Goal: Task Accomplishment & Management: Complete application form

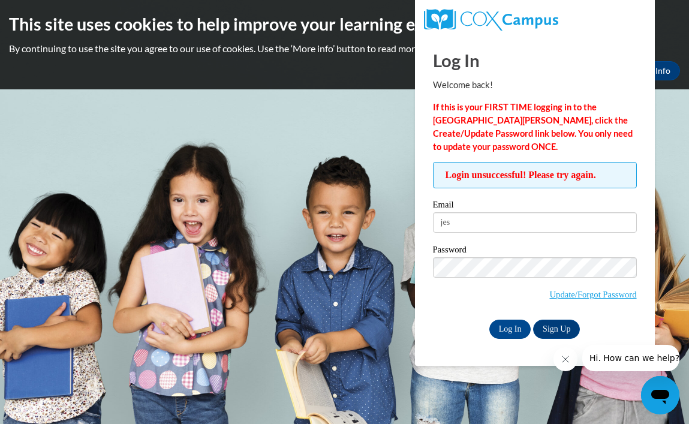
type input "jess"
type input "jessica@risingstarlearningcenter.com"
click at [507, 325] on input "Log In" at bounding box center [510, 328] width 42 height 19
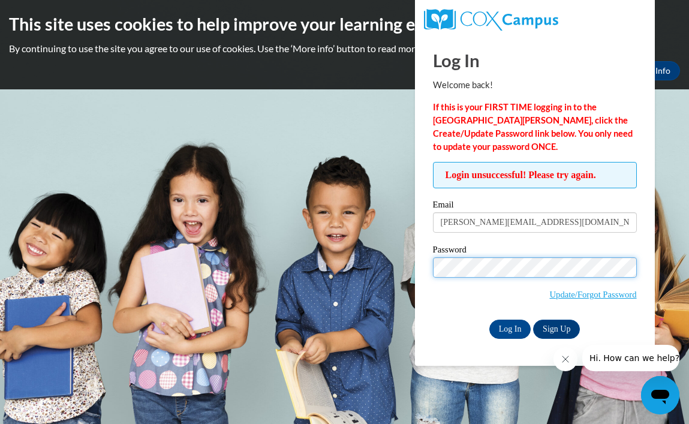
click at [509, 327] on input "Log In" at bounding box center [510, 328] width 42 height 19
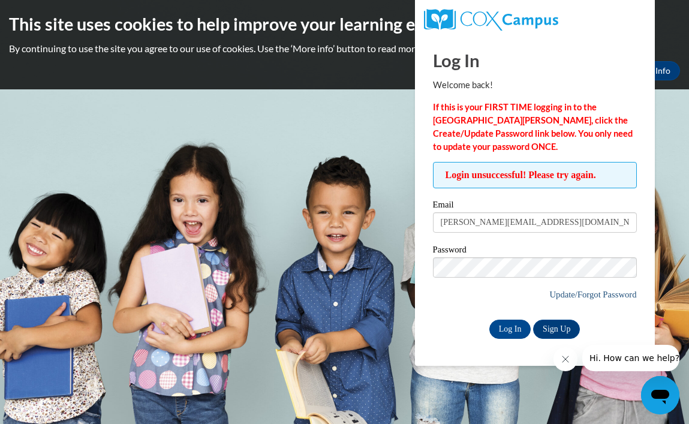
click at [614, 293] on link "Update/Forgot Password" at bounding box center [592, 295] width 87 height 10
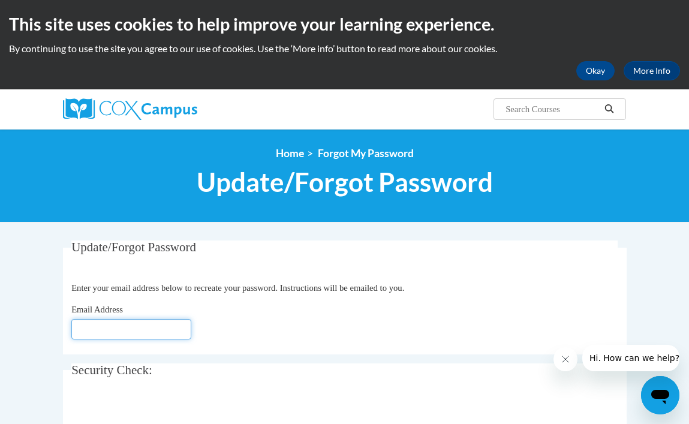
type input "[EMAIL_ADDRESS][DOMAIN_NAME]"
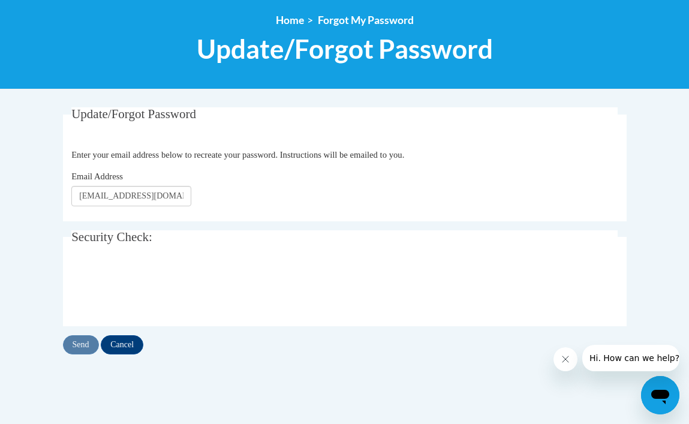
scroll to position [134, 0]
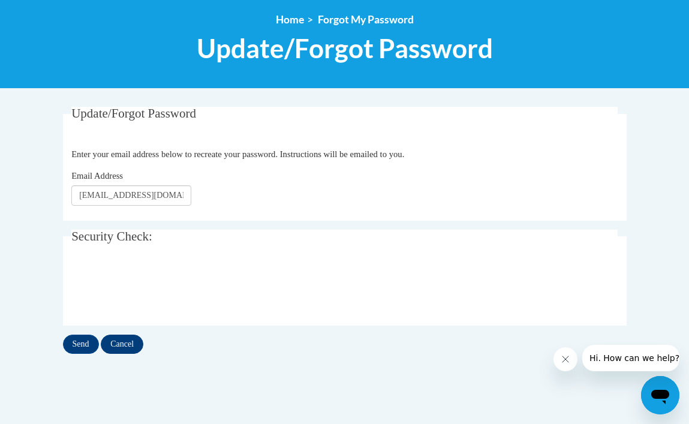
click at [118, 342] on input "Cancel" at bounding box center [122, 343] width 43 height 19
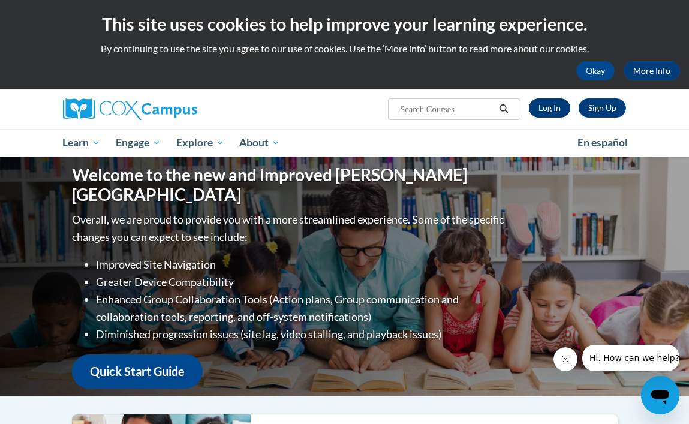
click at [554, 109] on link "Log In" at bounding box center [549, 107] width 41 height 19
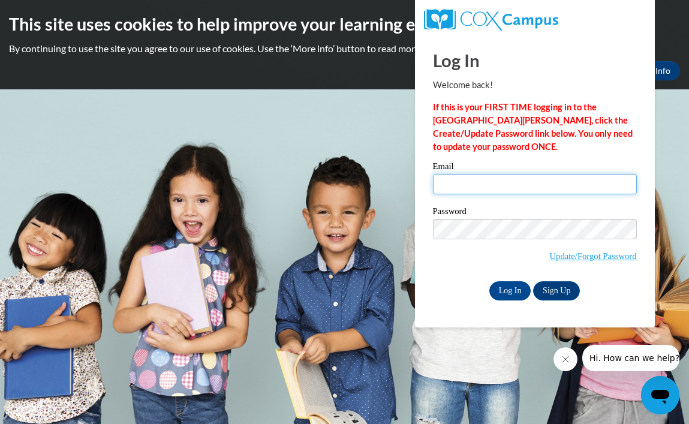
type input "[EMAIL_ADDRESS][DOMAIN_NAME]"
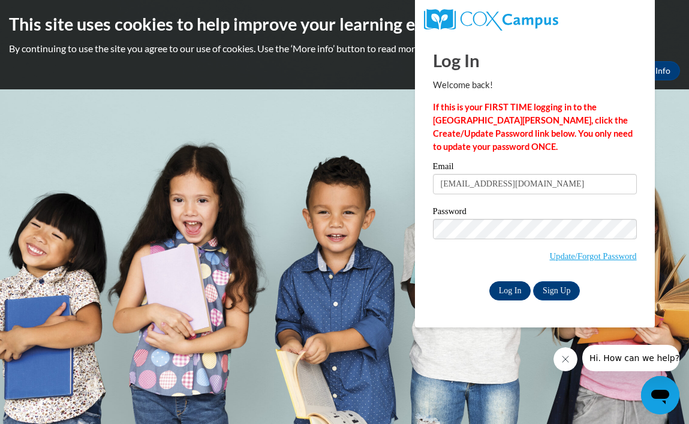
click at [502, 286] on input "Log In" at bounding box center [510, 290] width 42 height 19
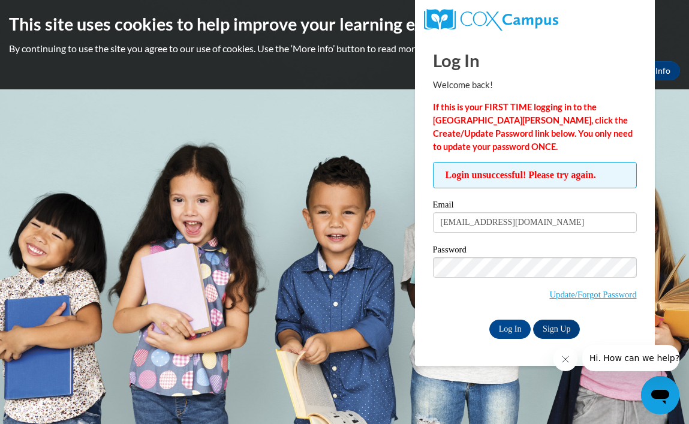
click at [234, 189] on body "This site uses cookies to help improve your learning experience. By continuing …" at bounding box center [344, 212] width 689 height 424
click at [550, 224] on input "jlbwhitehead@yahoo.com" at bounding box center [535, 222] width 204 height 20
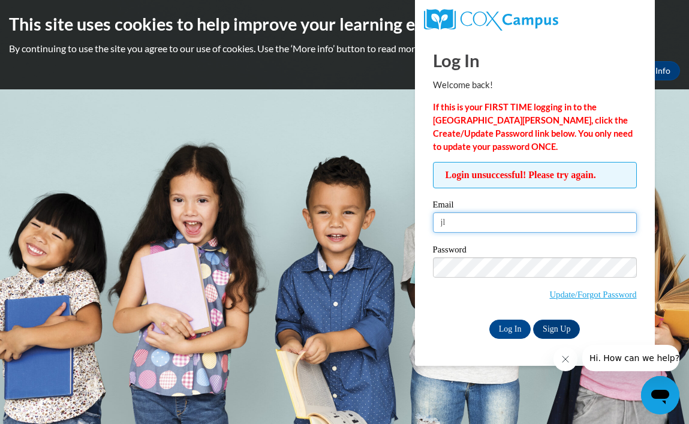
type input "j"
type input "jess"
type input "jessica@risingstarlearningcenter.com"
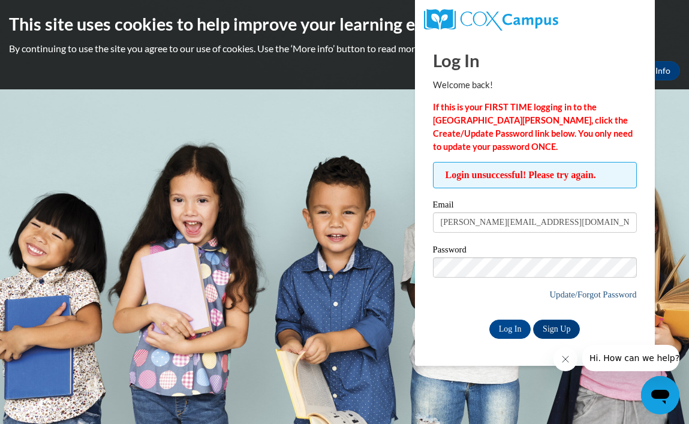
click at [591, 293] on link "Update/Forgot Password" at bounding box center [592, 295] width 87 height 10
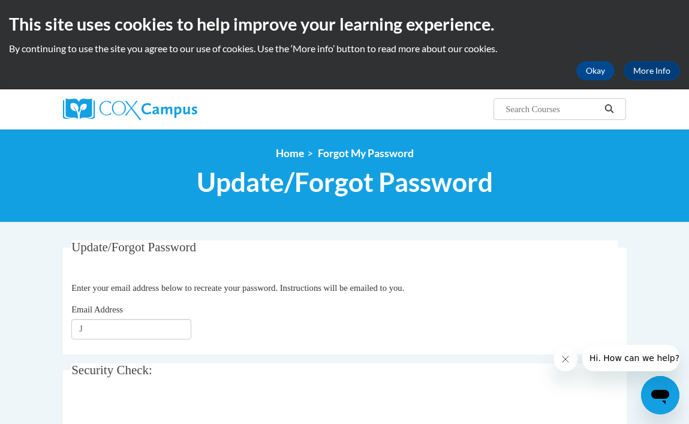
type input "Je"
type input "[PERSON_NAME][EMAIL_ADDRESS][DOMAIN_NAME]"
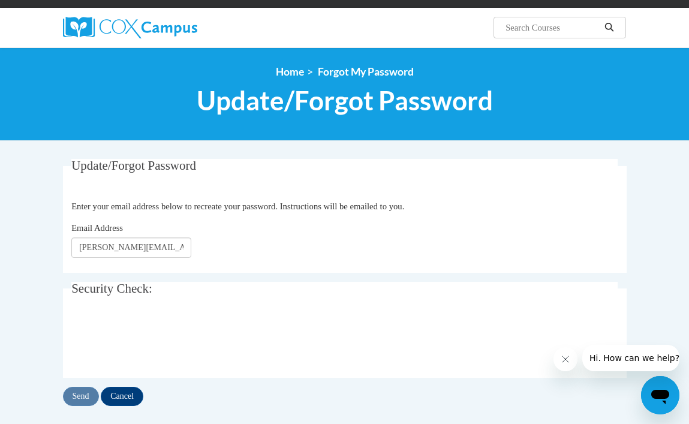
scroll to position [91, 0]
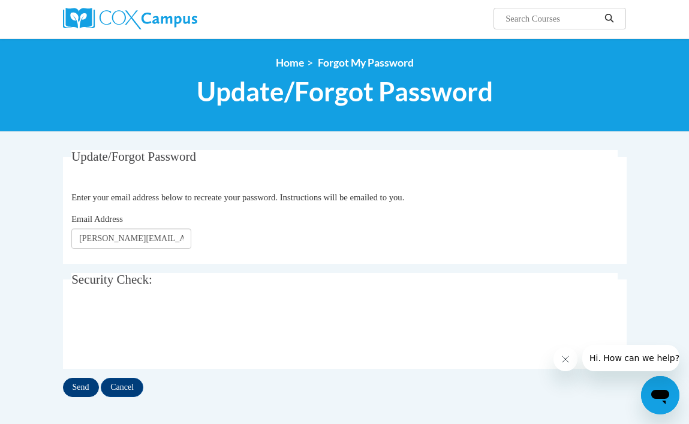
click at [80, 387] on input "Send" at bounding box center [81, 387] width 36 height 19
click at [125, 385] on input "Cancel" at bounding box center [122, 387] width 43 height 19
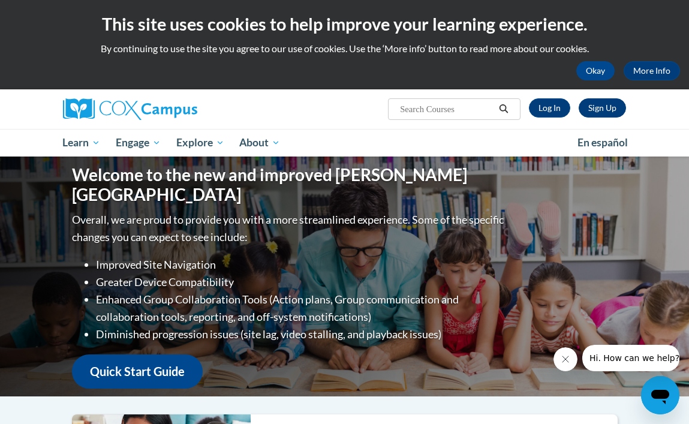
click at [602, 106] on link "Sign Up" at bounding box center [601, 107] width 47 height 19
click at [605, 113] on link "Sign Up" at bounding box center [601, 107] width 47 height 19
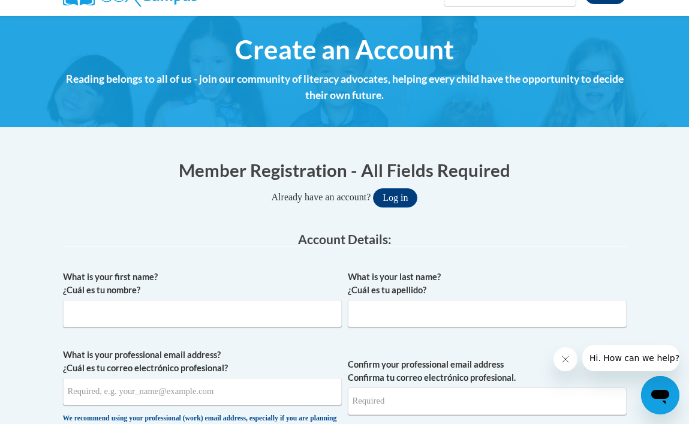
scroll to position [139, 0]
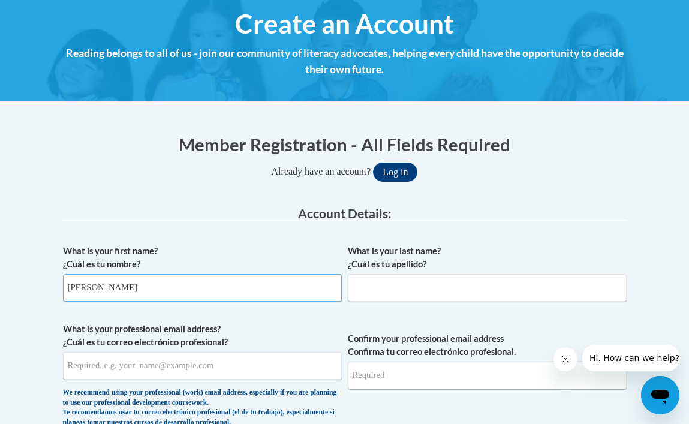
type input "[PERSON_NAME]"
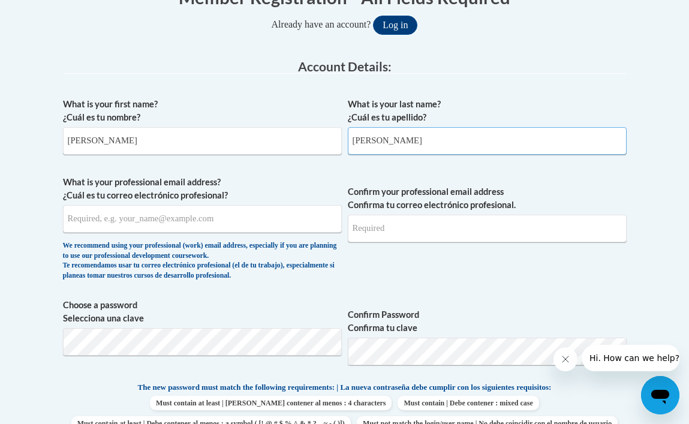
scroll to position [300, 0]
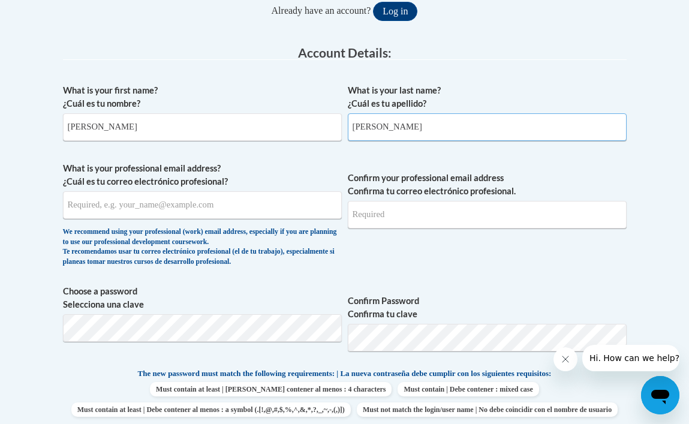
type input "[PERSON_NAME]"
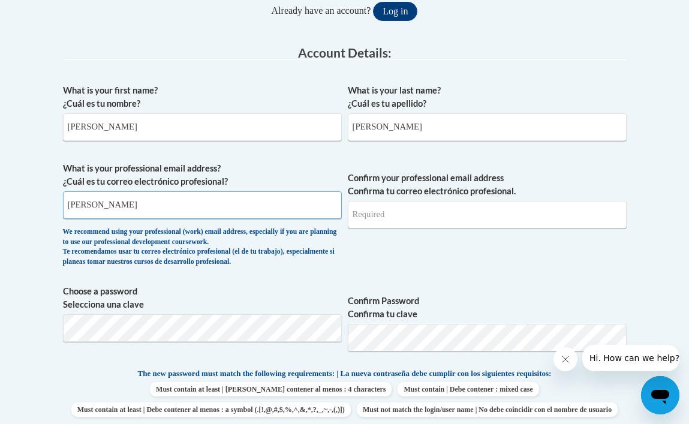
type input "[PERSON_NAME]@"
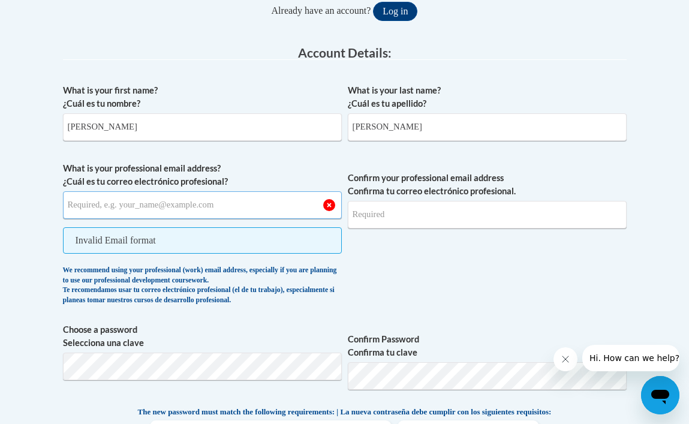
type input "[PERSON_NAME][EMAIL_ADDRESS][DOMAIN_NAME]"
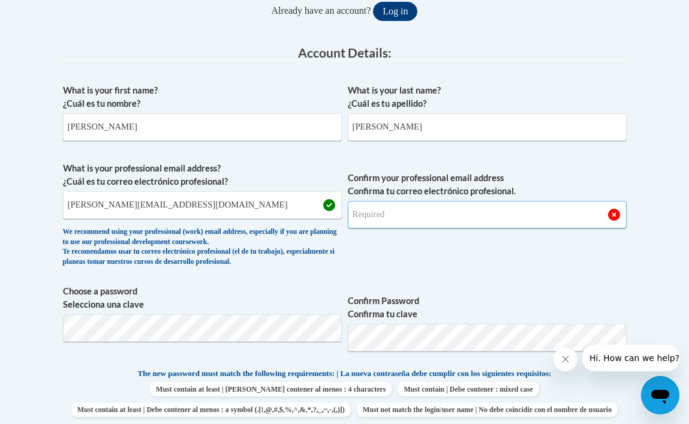
type input "[PERSON_NAME][EMAIL_ADDRESS][DOMAIN_NAME]"
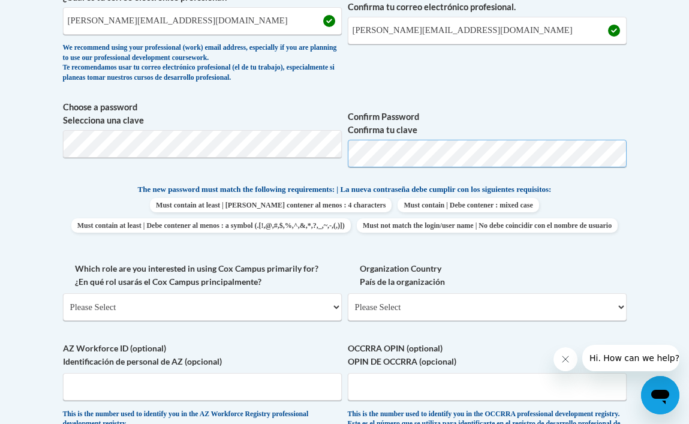
scroll to position [487, 0]
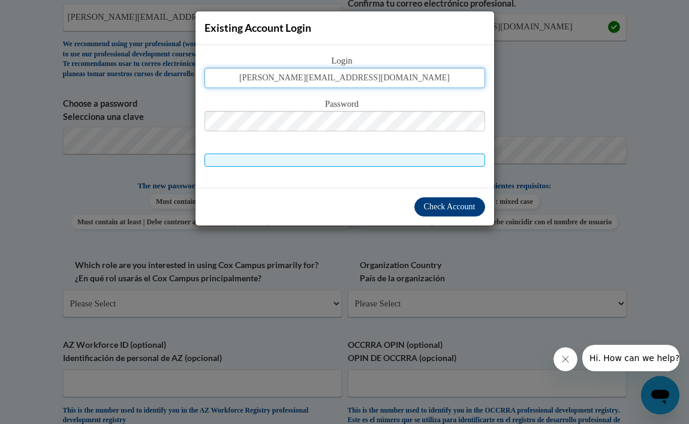
type input "Jessica@Risingstarlearningcenter.com"
click at [455, 207] on span "Check Account" at bounding box center [450, 206] width 52 height 9
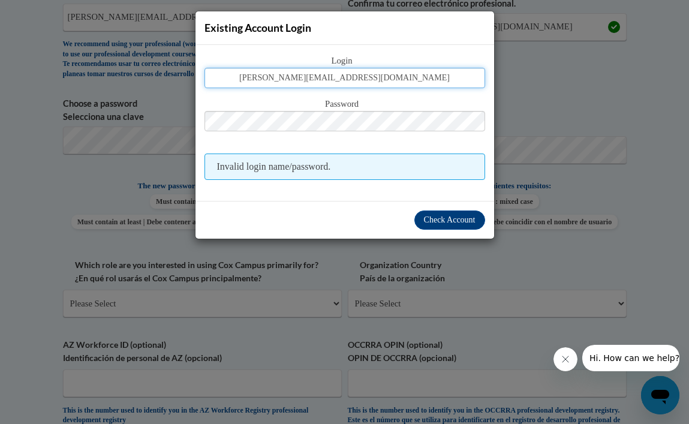
drag, startPoint x: 424, startPoint y: 77, endPoint x: 250, endPoint y: 74, distance: 174.5
click at [250, 74] on input "Jessica@Risingstarlearningcenter.com" at bounding box center [344, 78] width 281 height 20
type input "jlbwhitehead@yahoo.com"
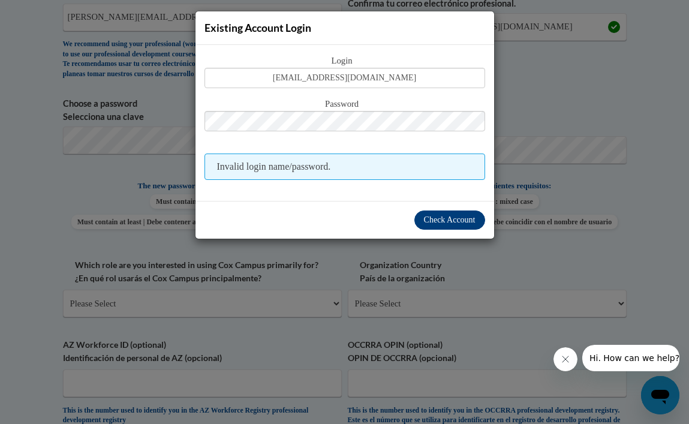
click at [455, 217] on span "Check Account" at bounding box center [450, 219] width 52 height 9
click at [455, 216] on span "Check Account" at bounding box center [450, 219] width 52 height 9
click at [357, 165] on span "Invalid login name/password." at bounding box center [344, 166] width 281 height 26
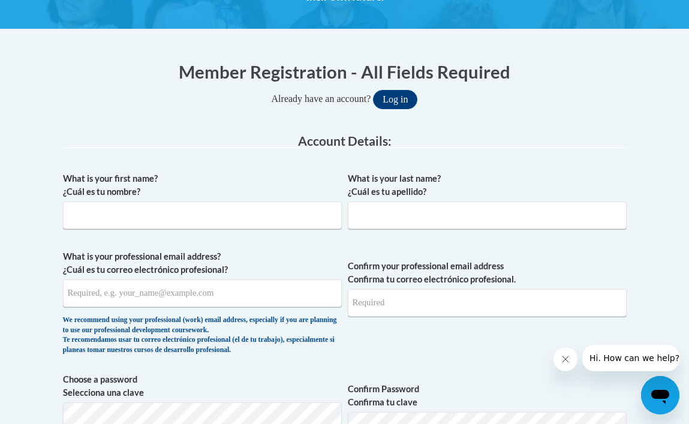
scroll to position [212, 0]
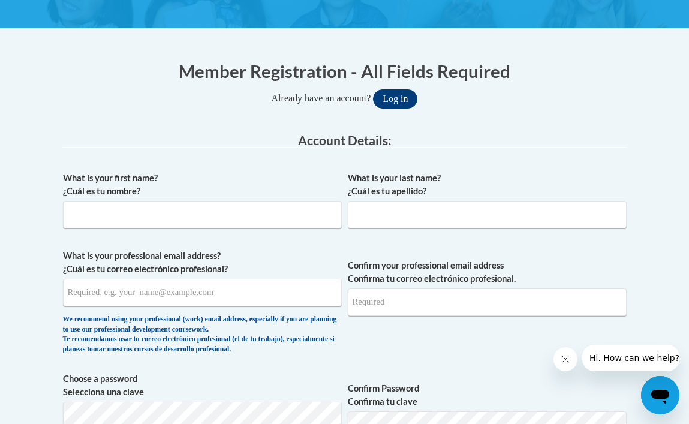
click at [408, 102] on button "Log in" at bounding box center [395, 98] width 44 height 19
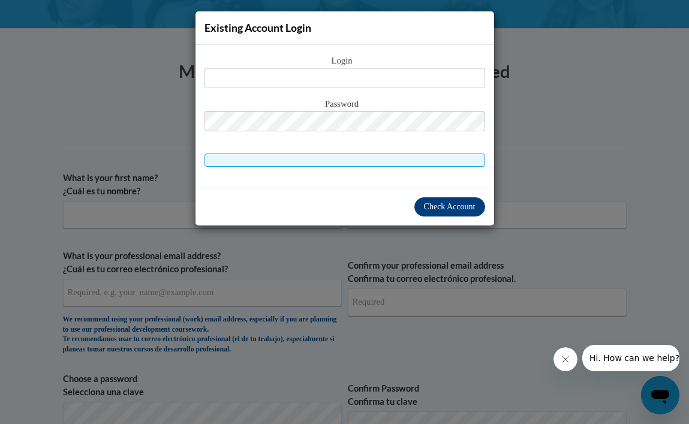
click at [602, 90] on div "Existing Account Login Login Password" at bounding box center [344, 212] width 689 height 424
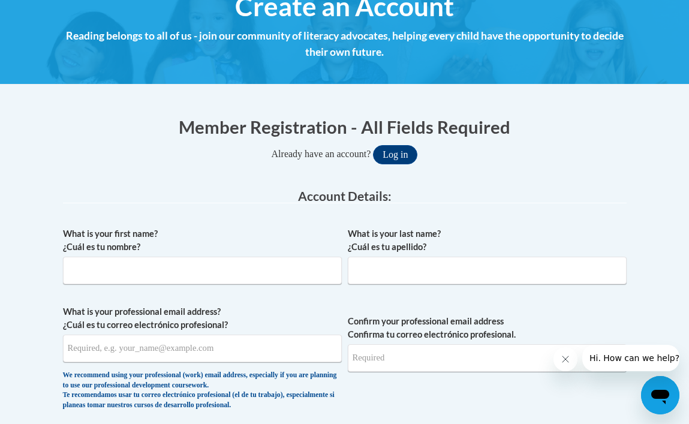
scroll to position [157, 0]
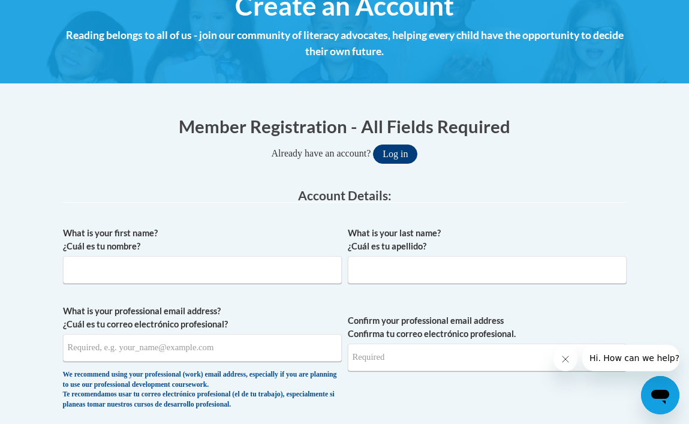
click at [394, 156] on button "Log in" at bounding box center [395, 153] width 44 height 19
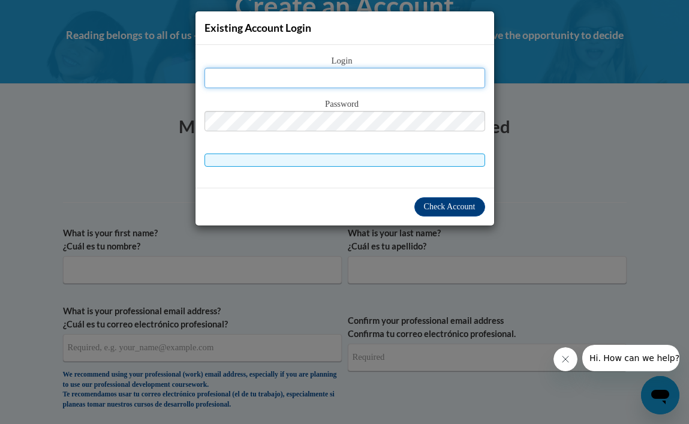
click at [351, 80] on input "text" at bounding box center [344, 78] width 281 height 20
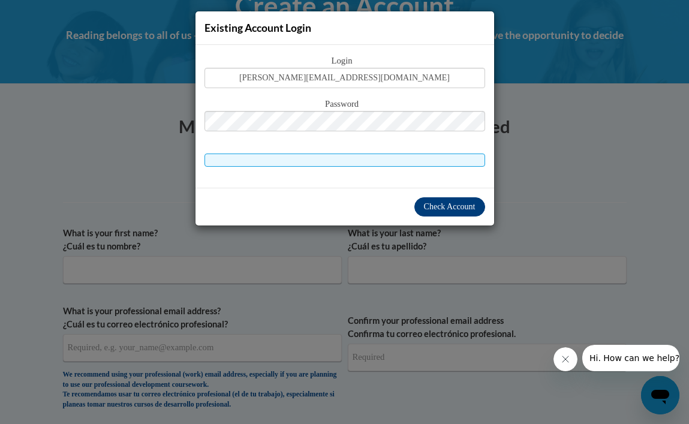
click at [441, 204] on span "Check Account" at bounding box center [450, 206] width 52 height 9
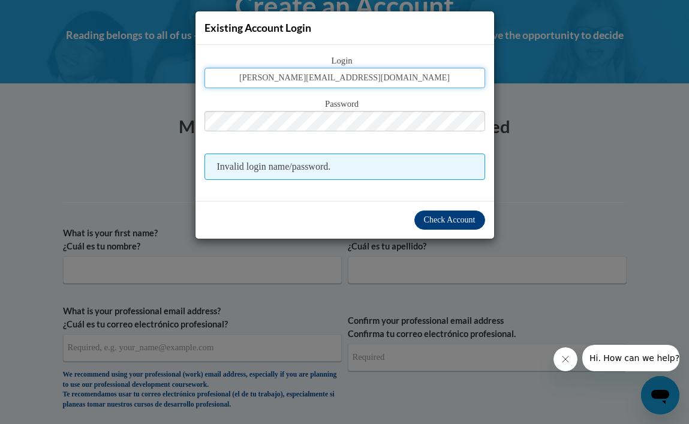
click at [423, 82] on input "jessica@Risingstarlearningcenter.com" at bounding box center [344, 78] width 281 height 20
type input "j"
type input "jlbwhitehead@yahoo.com"
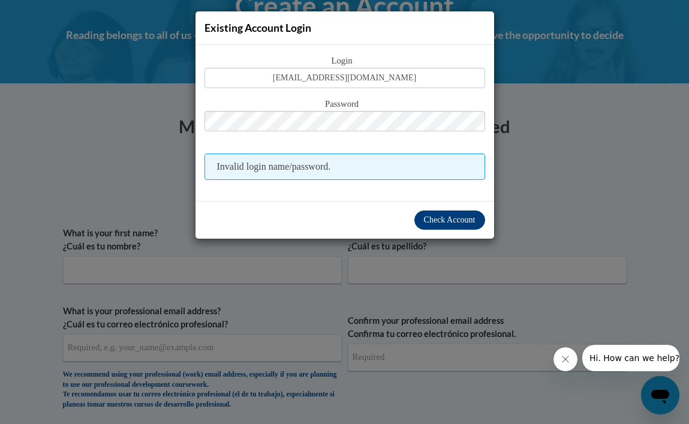
click at [442, 219] on span "Check Account" at bounding box center [450, 219] width 52 height 9
click at [346, 166] on span "Invalid login name/password." at bounding box center [344, 166] width 281 height 26
click at [575, 178] on div "Existing Account Login Login jlbwhitehead@yahoo.com Password Invalid login name…" at bounding box center [344, 212] width 689 height 424
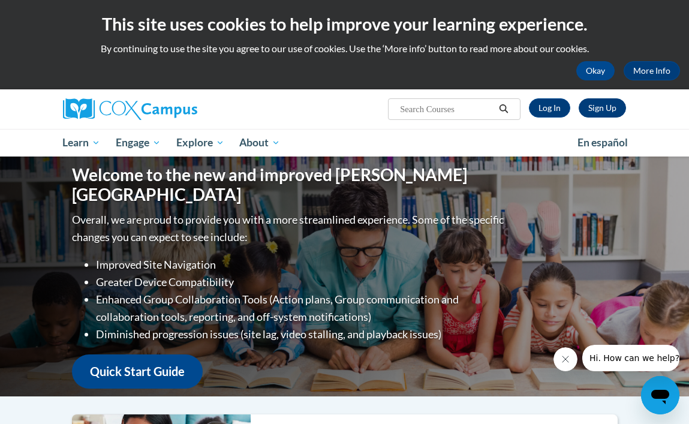
click at [596, 104] on link "Sign Up" at bounding box center [601, 107] width 47 height 19
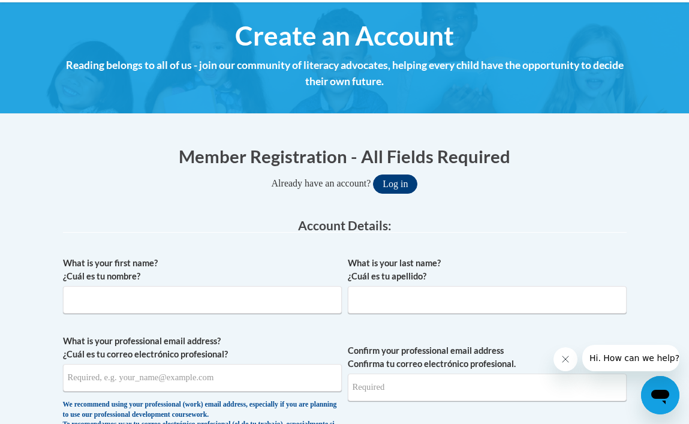
scroll to position [132, 0]
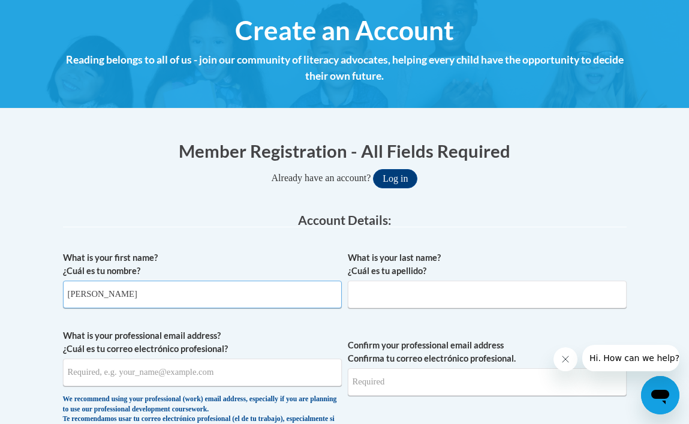
type input "Jessica"
type input "Whitehead"
click at [84, 366] on input "What is your professional email address? ¿Cuál es tu correo electrónico profesi…" at bounding box center [202, 372] width 279 height 28
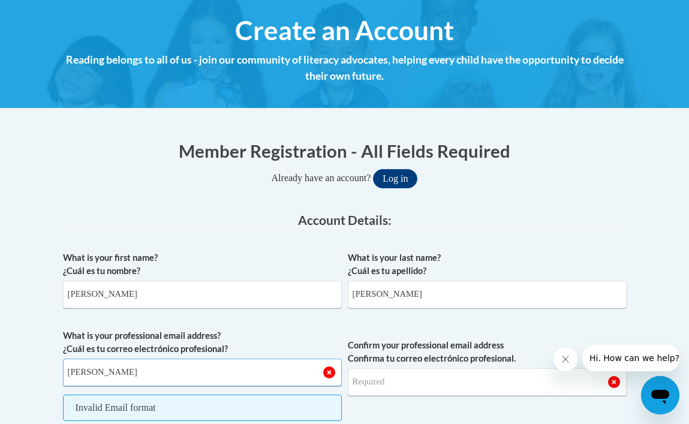
type input "Jessica@Rising"
type input "jessica@risingstarlearningcenter.com"
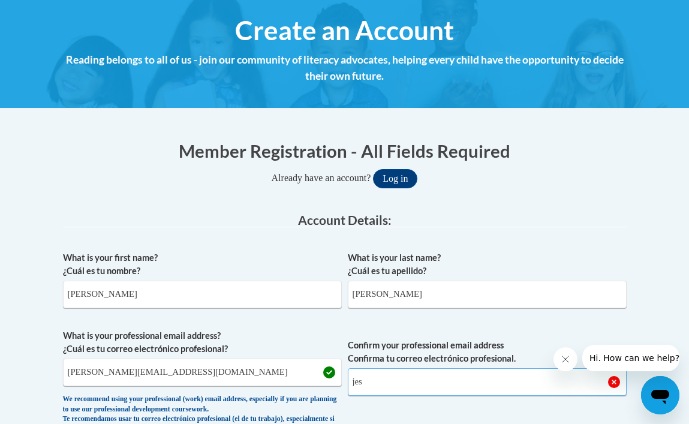
type input "jess"
type input "[PERSON_NAME][EMAIL_ADDRESS][DOMAIN_NAME]"
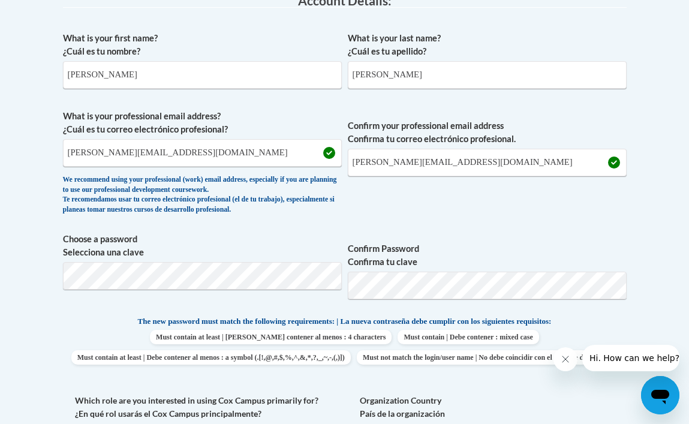
scroll to position [354, 0]
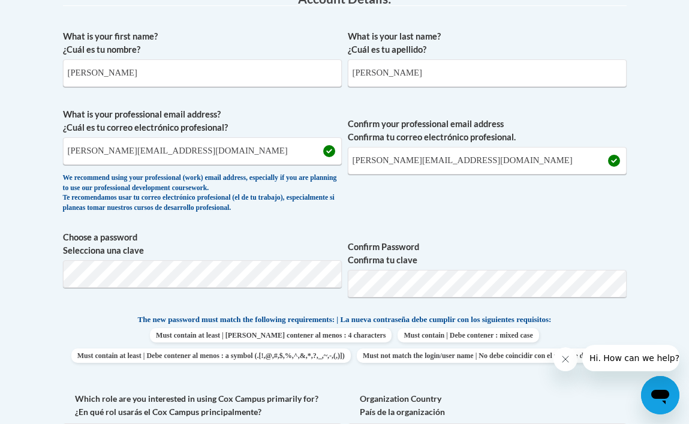
click at [551, 236] on span "Confirm Password Confirma tu clave" at bounding box center [487, 269] width 279 height 76
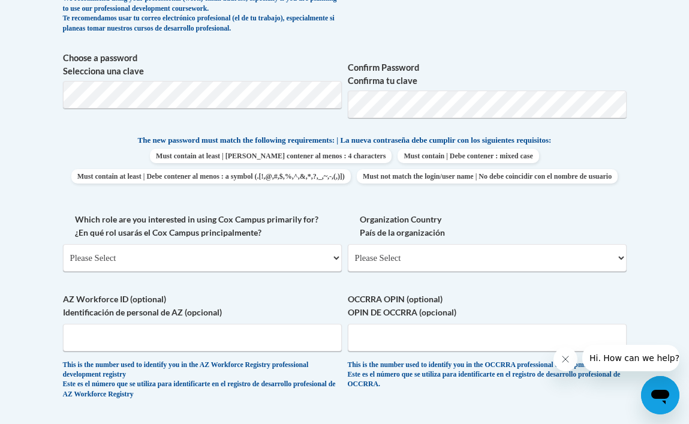
scroll to position [565, 0]
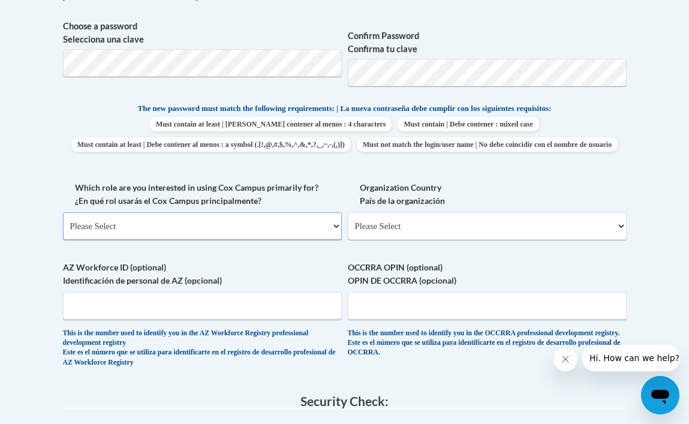
select select "fbf2d438-af2f-41f8-98f1-81c410e29de3"
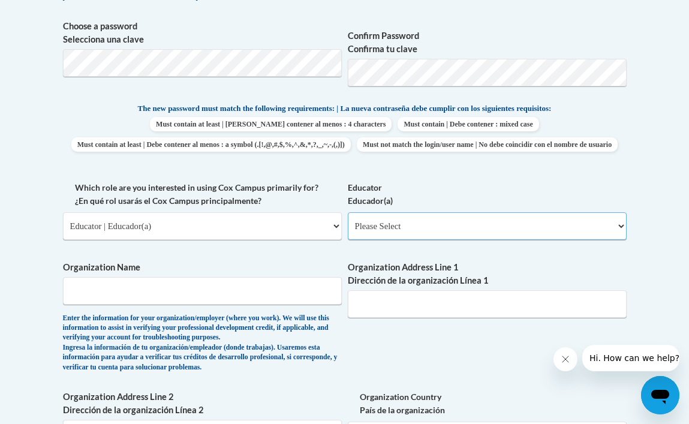
select select "5e2af403-4f2c-4e49-a02f-103e55d7b75b"
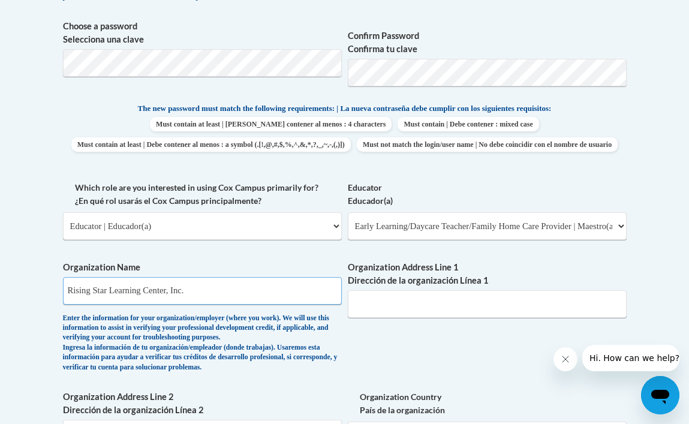
type input "Rising Star Learning Center, Inc."
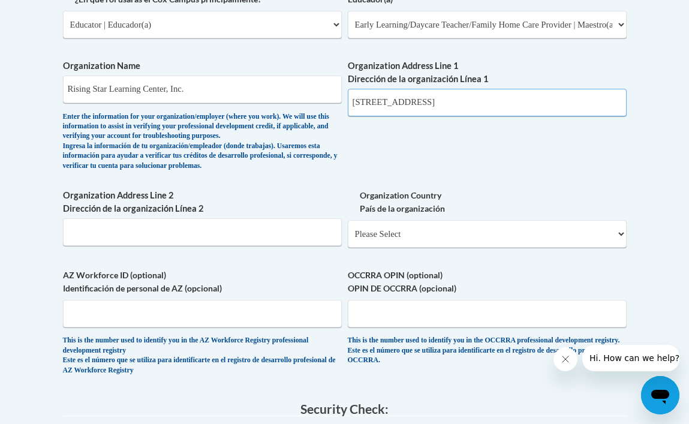
scroll to position [769, 1]
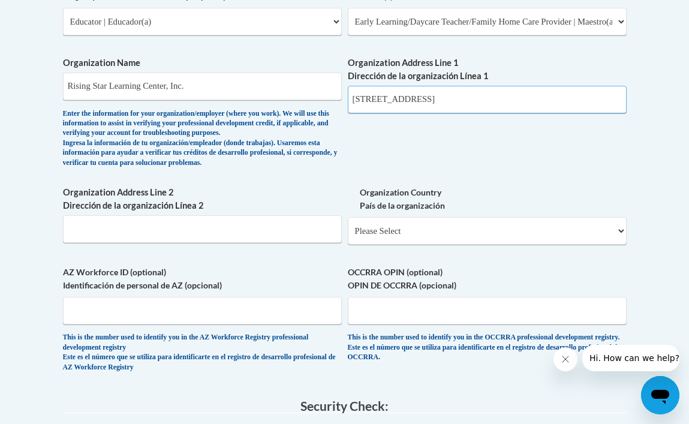
type input "6736 Mableton Parkway, Mableton, GA 30126"
select select "ad49bcad-a171-4b2e-b99c-48b446064914"
select select
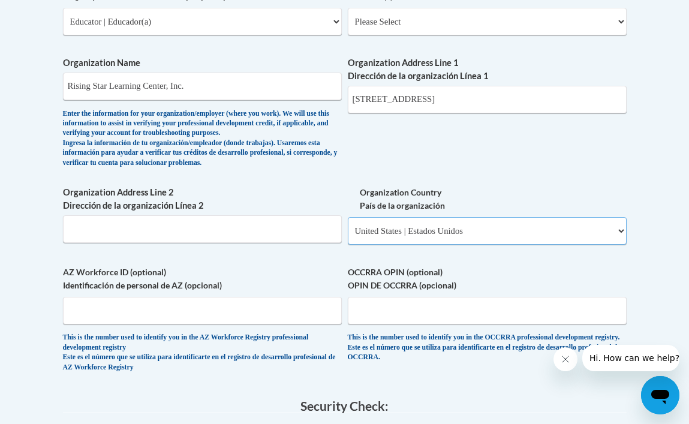
scroll to position [769, 0]
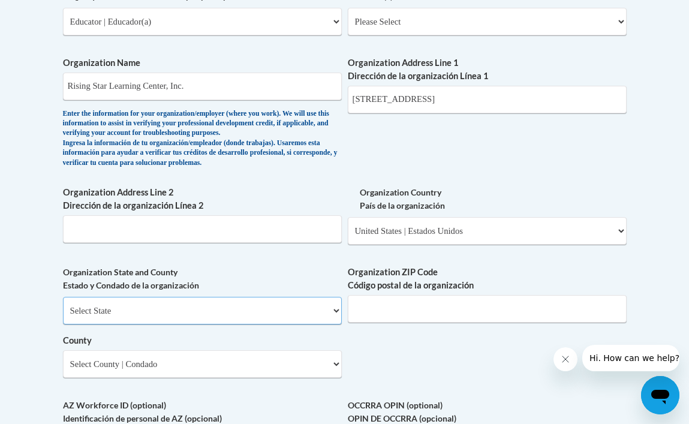
select select "[US_STATE]"
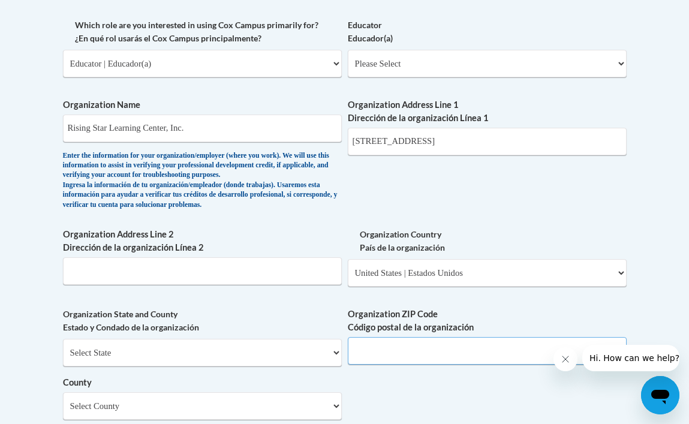
scroll to position [709, 0]
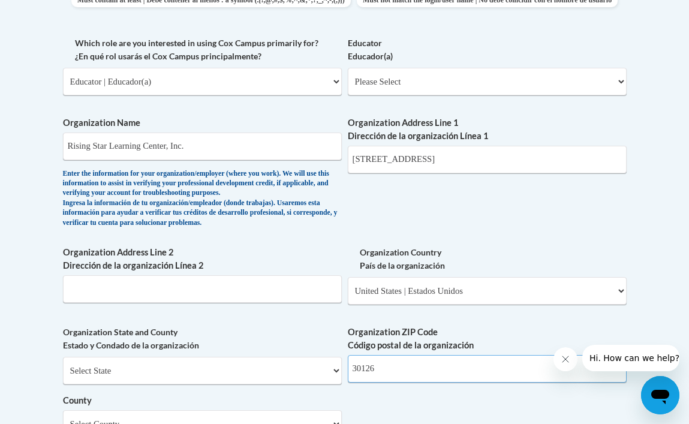
type input "30126"
drag, startPoint x: 443, startPoint y: 173, endPoint x: 533, endPoint y: 170, distance: 90.6
click at [533, 170] on input "6736 Mableton Parkway, Mableton, GA 30126" at bounding box center [487, 160] width 279 height 28
type input "[STREET_ADDRESS]"
click at [173, 296] on input "Organization Address Line 2 Dirección de la organización Línea 2" at bounding box center [202, 289] width 279 height 28
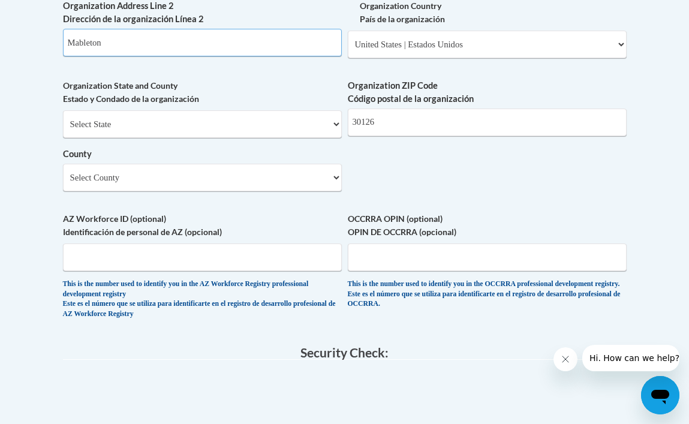
scroll to position [964, 0]
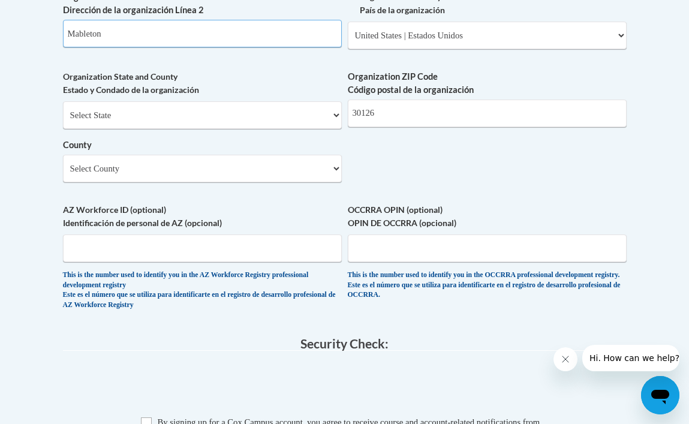
type input "Mableton"
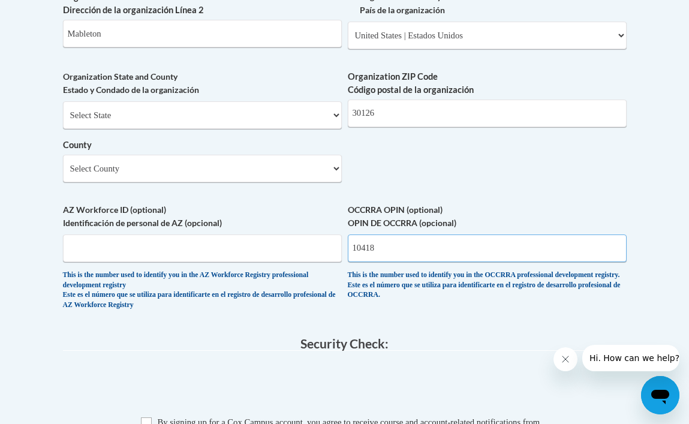
type input "10418"
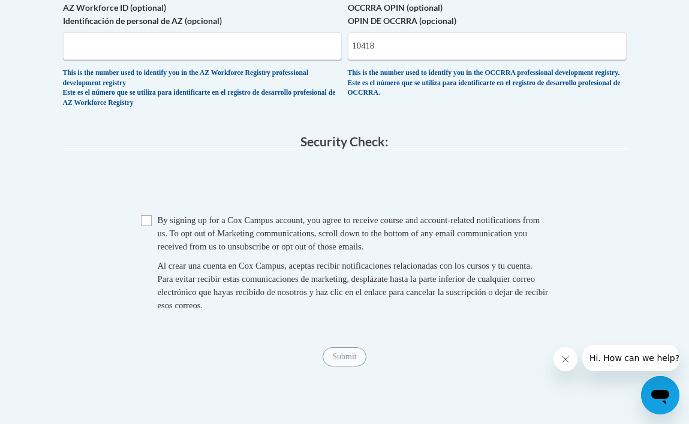
scroll to position [1169, 0]
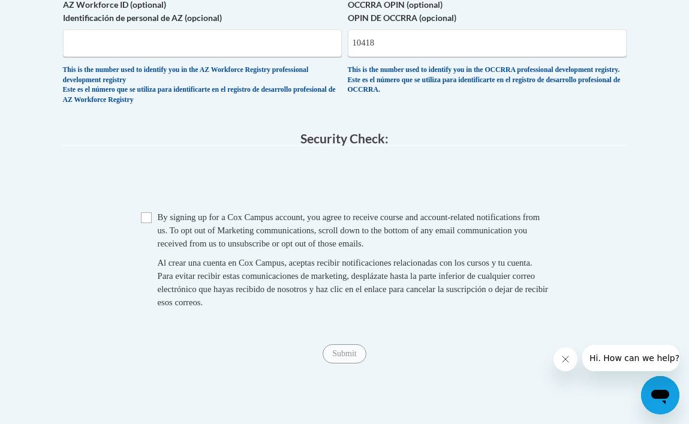
click at [147, 212] on input "Checkbox" at bounding box center [146, 217] width 11 height 11
checkbox input "true"
click at [346, 348] on input "Submit" at bounding box center [343, 353] width 43 height 19
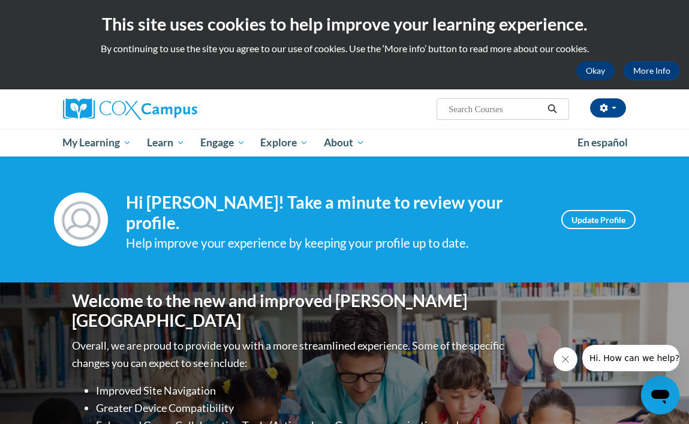
click at [592, 73] on button "Okay" at bounding box center [595, 70] width 38 height 19
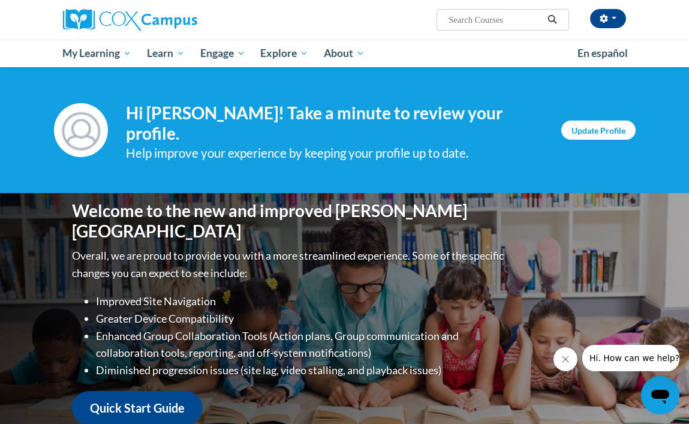
click at [607, 128] on link "Update Profile" at bounding box center [598, 129] width 74 height 19
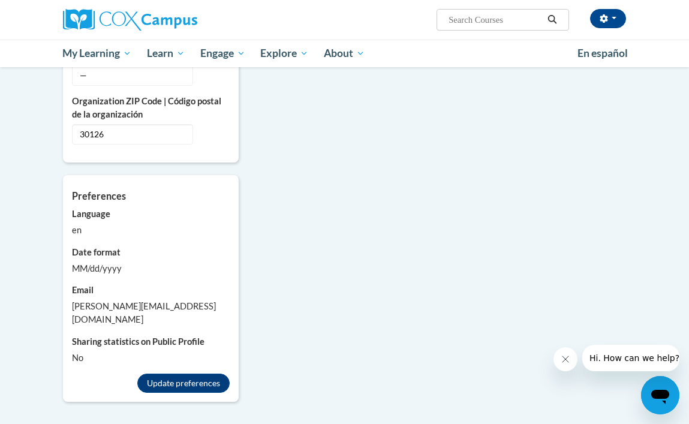
scroll to position [1006, 0]
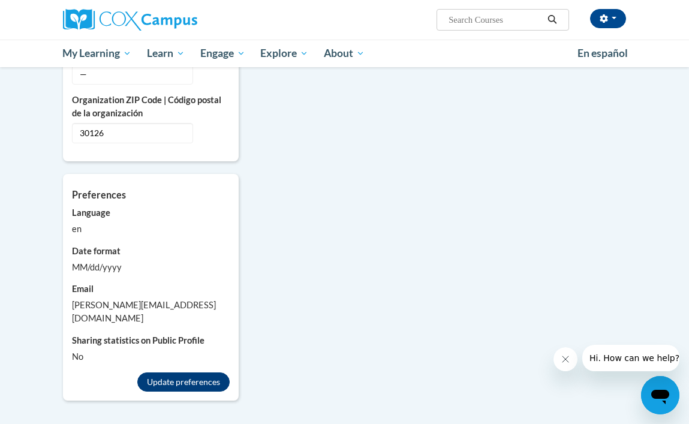
click at [176, 372] on button "Update preferences" at bounding box center [183, 381] width 92 height 19
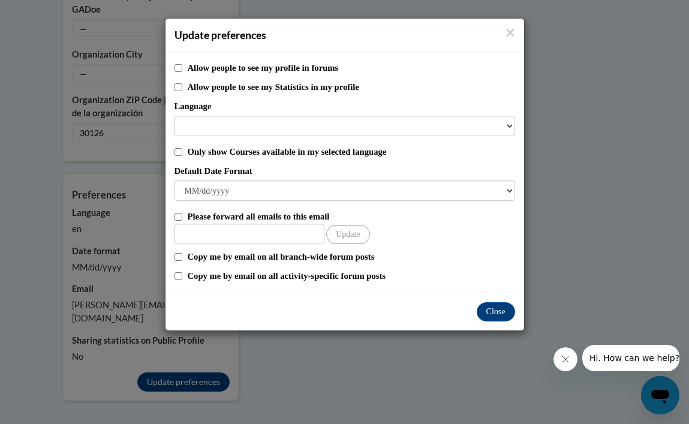
click at [178, 154] on input "Only show Courses available in my selected language" at bounding box center [178, 152] width 8 height 8
checkbox input "true"
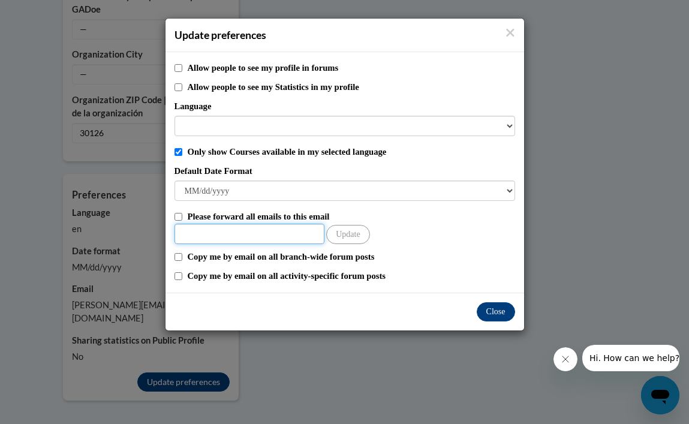
click at [211, 231] on input "Other Email" at bounding box center [249, 234] width 150 height 20
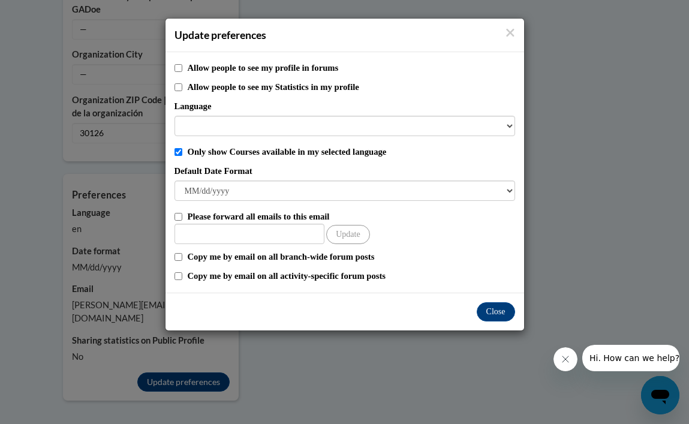
click at [179, 217] on input "Please forward all emails to this email" at bounding box center [178, 217] width 8 height 8
checkbox input "true"
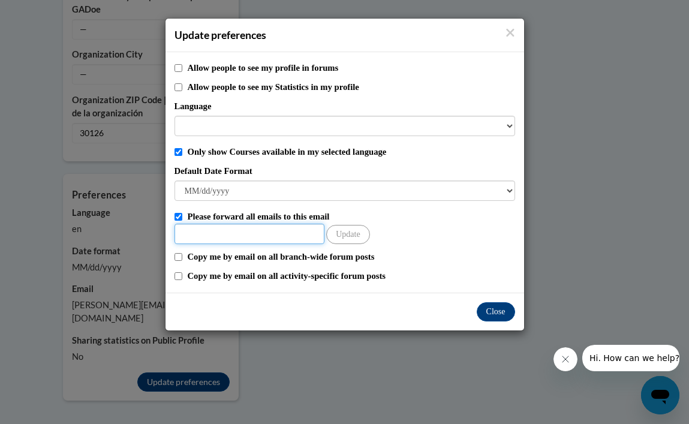
click at [210, 231] on input "Other Email" at bounding box center [249, 234] width 150 height 20
type input "[PERSON_NAME][EMAIL_ADDRESS][DOMAIN_NAME]"
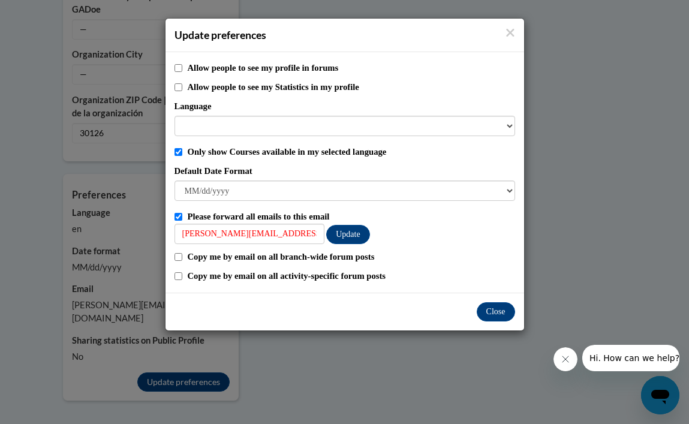
click at [180, 277] on input "Copy me by email on all activity-specific forum posts" at bounding box center [178, 276] width 8 height 8
checkbox input "true"
click at [494, 315] on button "Close" at bounding box center [496, 311] width 38 height 19
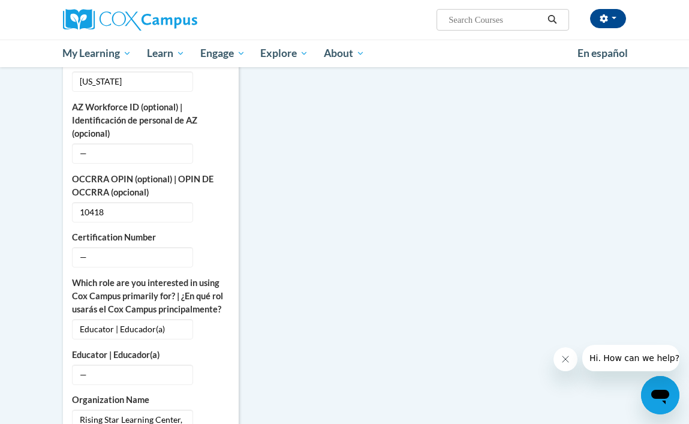
scroll to position [484, 0]
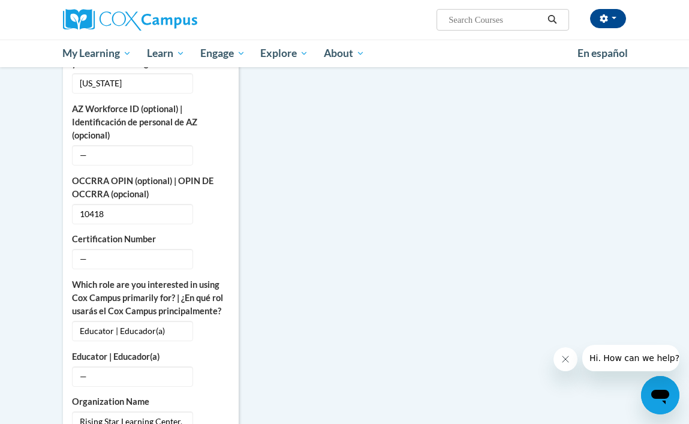
click at [472, 22] on input "Search..." at bounding box center [495, 20] width 96 height 14
type input "language & literacy"
click at [608, 17] on icon "button" at bounding box center [604, 18] width 8 height 8
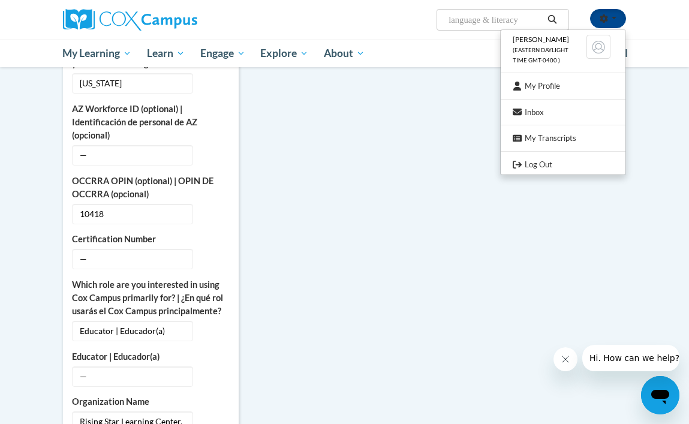
click at [672, 82] on body "[PERSON_NAME] (Eastern Daylight Time GMT-0400 ) My Profile Inbox My Transcripts…" at bounding box center [344, 360] width 689 height 1688
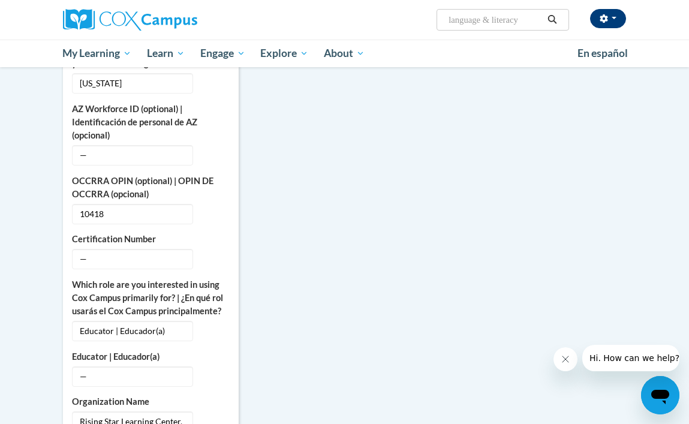
click at [603, 18] on icon "button" at bounding box center [603, 18] width 8 height 8
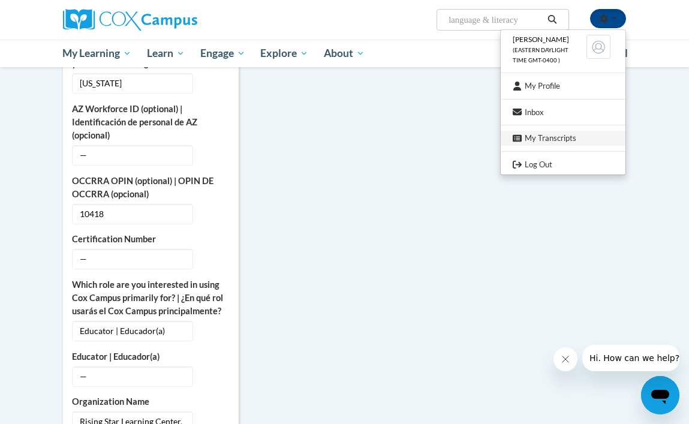
click at [536, 135] on link "My Transcripts" at bounding box center [563, 138] width 125 height 15
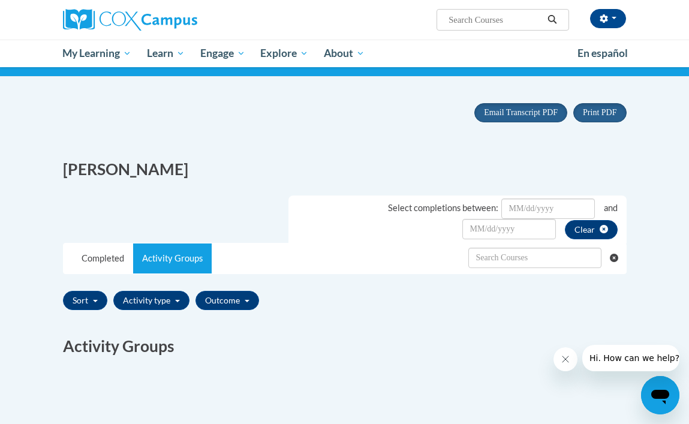
scroll to position [83, 0]
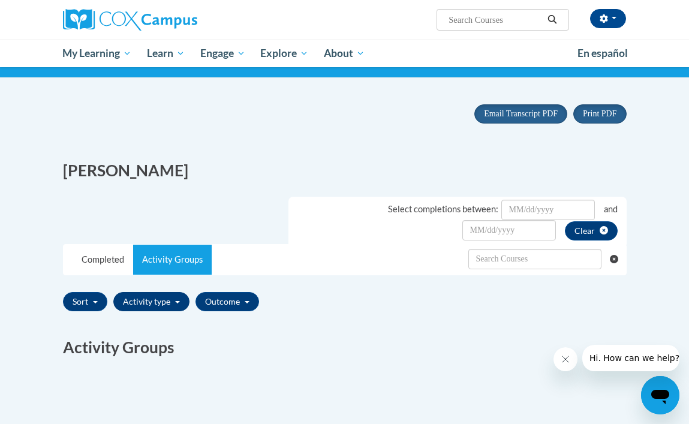
click at [162, 302] on button "Activity type" at bounding box center [151, 301] width 76 height 19
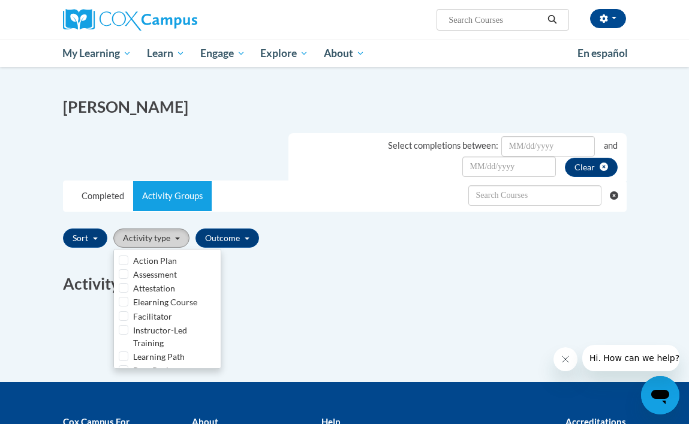
scroll to position [149, 0]
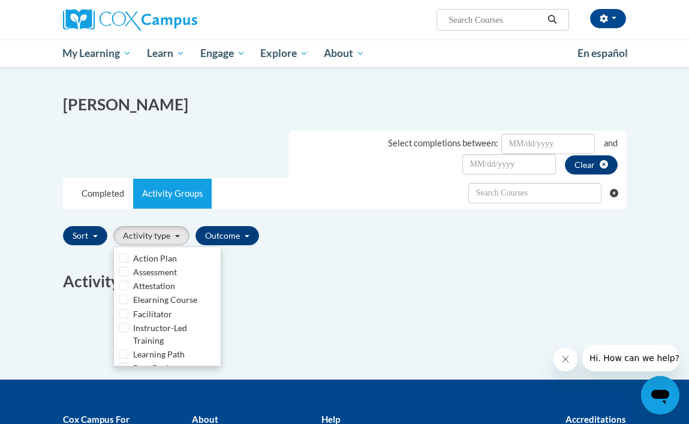
click at [354, 336] on div "Print PDF Portrait Landscape Email Transcript PDF" at bounding box center [344, 204] width 581 height 349
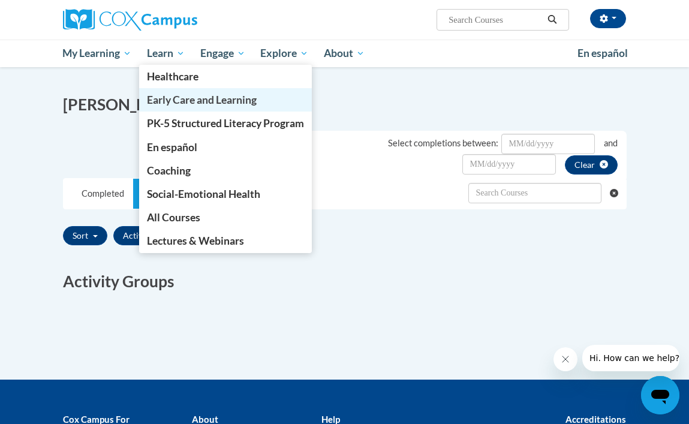
click at [180, 100] on span "Early Care and Learning" at bounding box center [202, 100] width 110 height 13
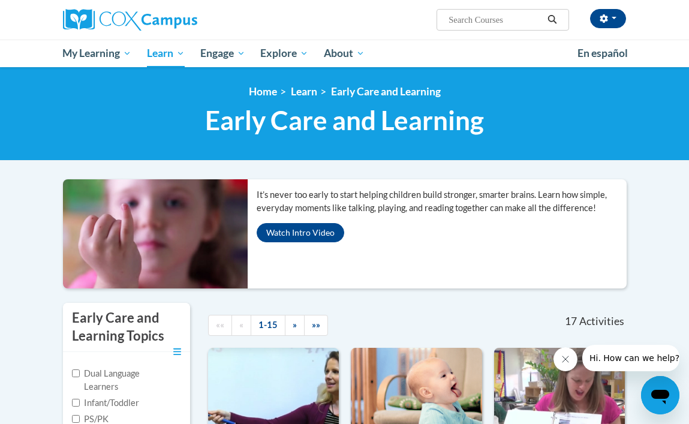
click at [616, 359] on span "Hi. How can we help?" at bounding box center [634, 358] width 90 height 10
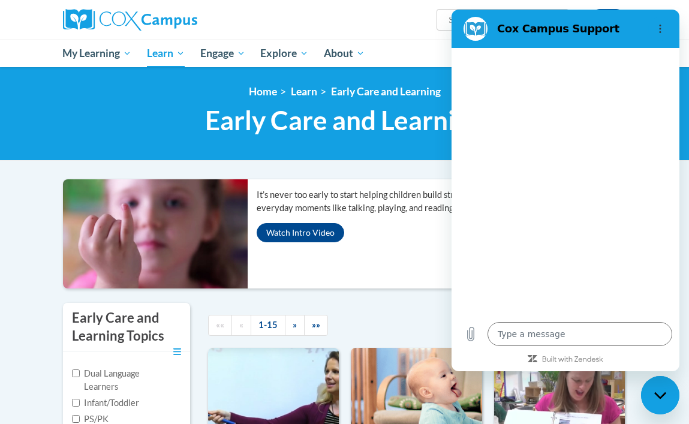
type textarea "x"
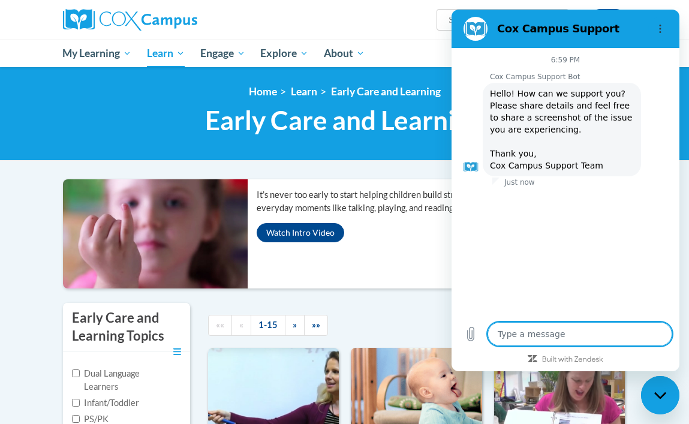
click at [547, 336] on textarea at bounding box center [579, 334] width 185 height 24
type textarea "I"
type textarea "x"
type textarea "I"
type textarea "x"
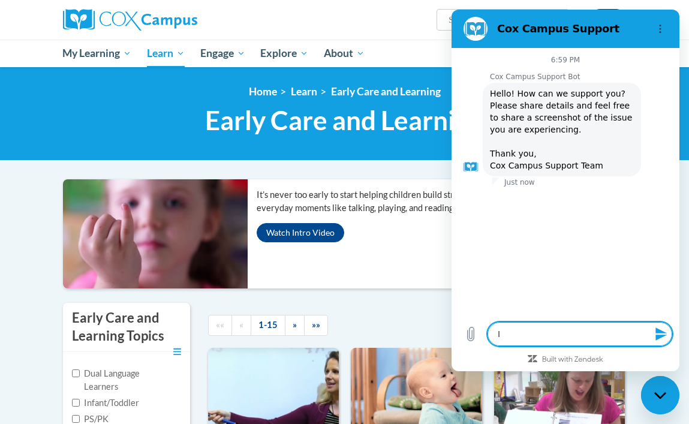
type textarea "I h"
type textarea "x"
type textarea "I ha"
type textarea "x"
type textarea "I hav"
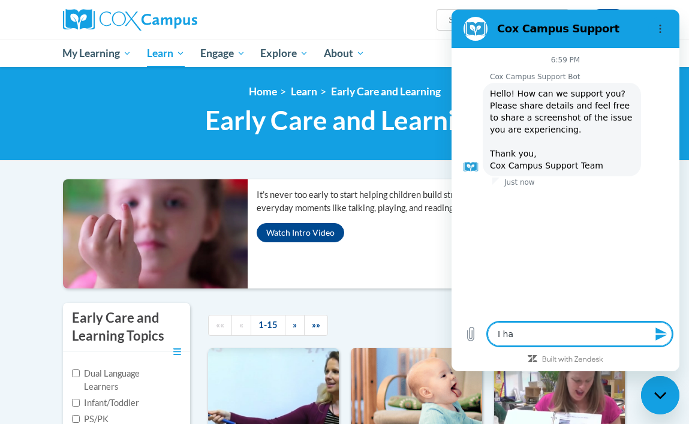
type textarea "x"
type textarea "I have"
type textarea "x"
type textarea "I have"
type textarea "x"
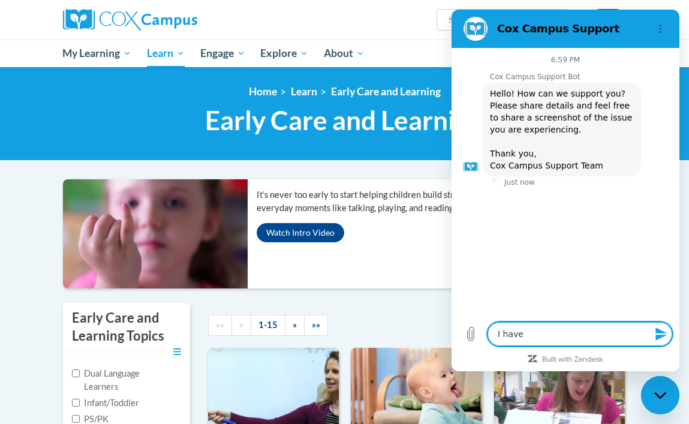
type textarea "I have a"
type textarea "x"
type textarea "I have an"
type textarea "x"
type textarea "I have ano"
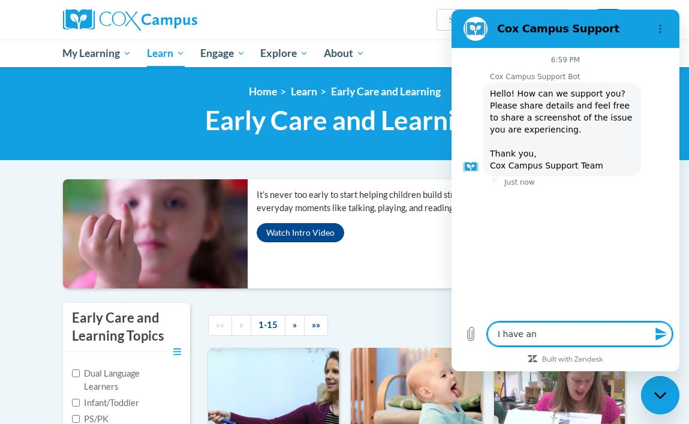
type textarea "x"
type textarea "I have anot"
type textarea "x"
type textarea "I have anott"
type textarea "x"
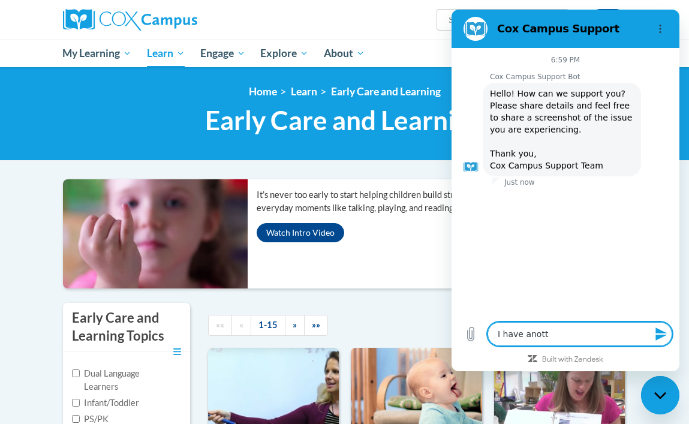
type textarea "I have anotth"
type textarea "x"
type textarea "I have anotthe"
type textarea "x"
type textarea "I have anotth"
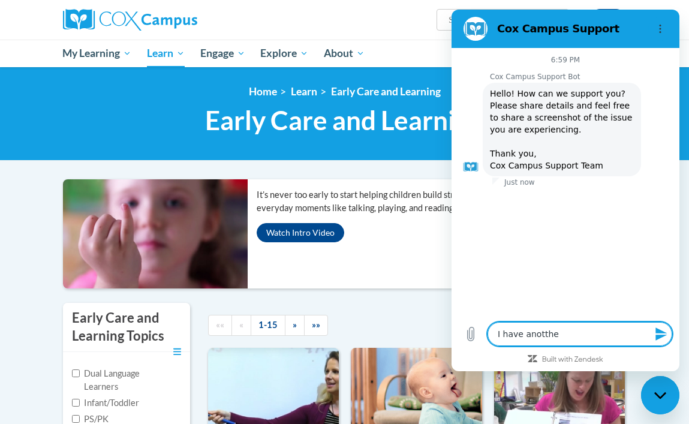
type textarea "x"
type textarea "I have anott"
type textarea "x"
type textarea "I have anot"
type textarea "x"
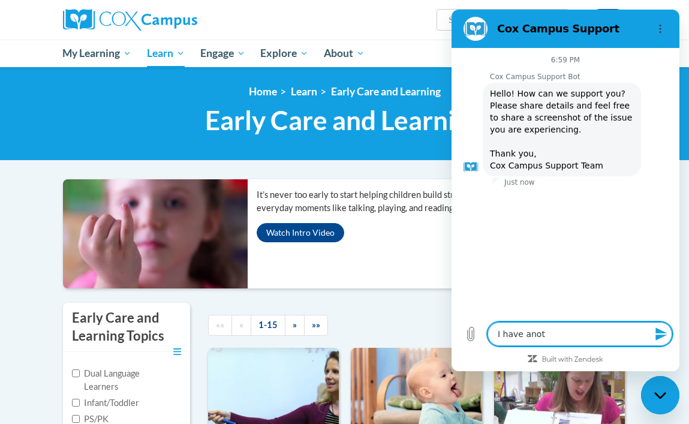
type textarea "I have anoth"
type textarea "x"
type textarea "I have anothe"
type textarea "x"
type textarea "I have another"
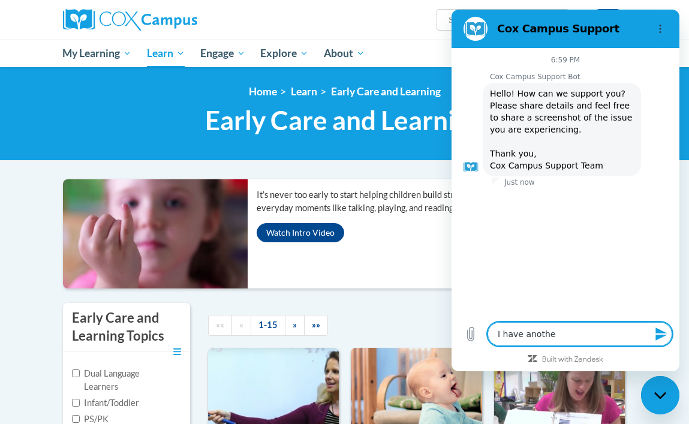
type textarea "x"
type textarea "I have another"
type textarea "x"
type textarea "I have another e"
type textarea "x"
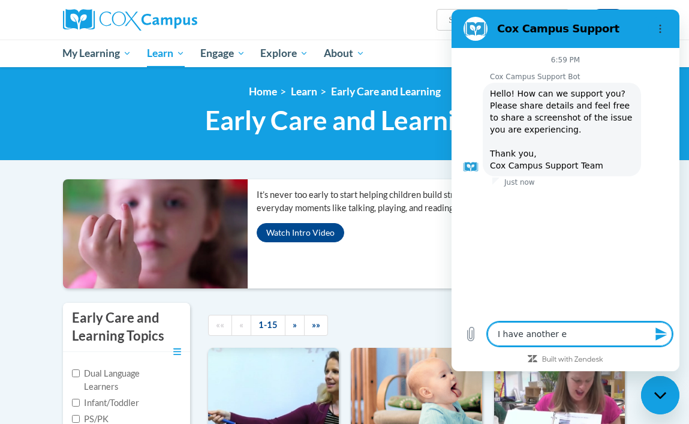
type textarea "I have another em"
type textarea "x"
type textarea "I have another ema"
type textarea "x"
type textarea "I have another emai"
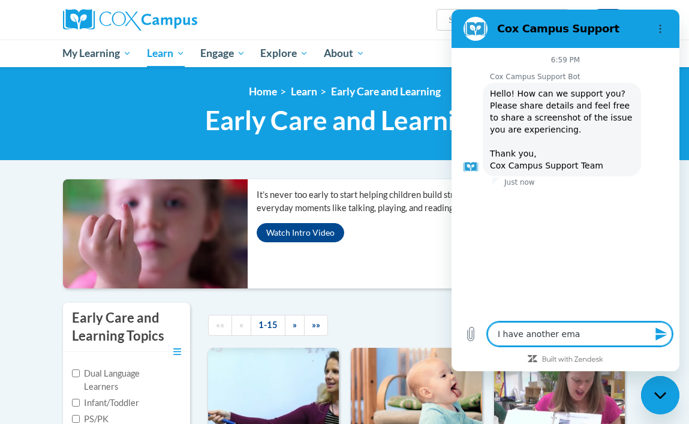
type textarea "x"
type textarea "I have another email"
type textarea "x"
type textarea "I have another email"
type textarea "x"
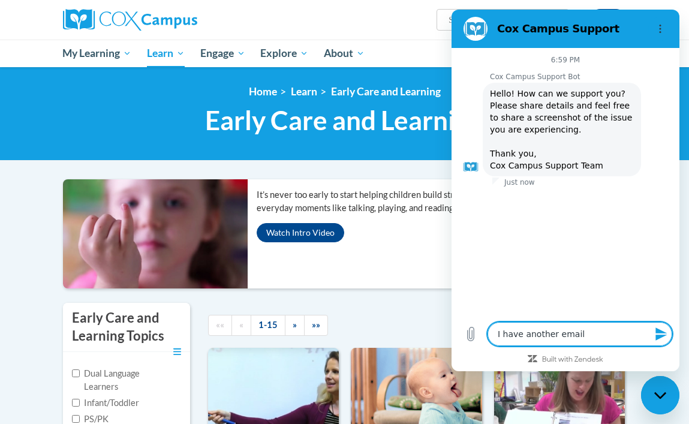
type textarea "I have another email p"
type textarea "x"
type textarea "I have another email pr"
type textarea "x"
type textarea "I have another email pre"
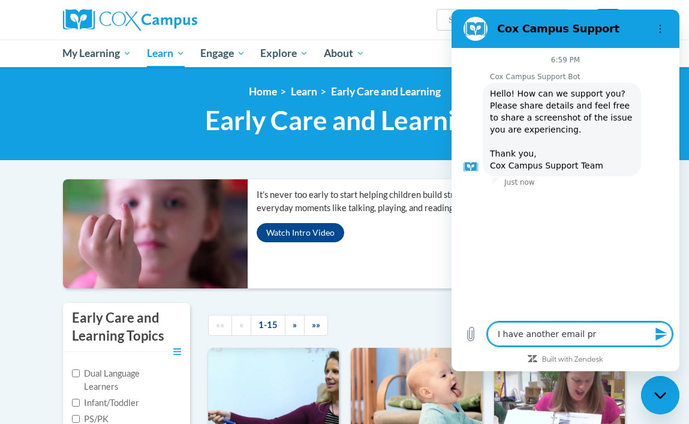
type textarea "x"
type textarea "I have another email prev"
type textarea "x"
type textarea "I have another email previ"
type textarea "x"
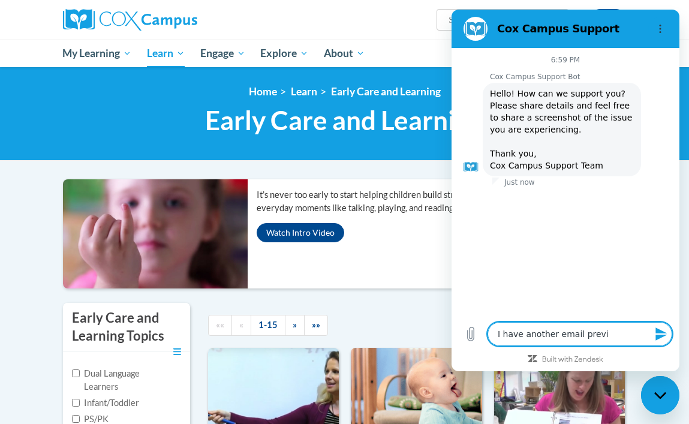
type textarea "I have another email previo"
type textarea "x"
type textarea "I have another email previou"
type textarea "x"
type textarea "I have another email previous"
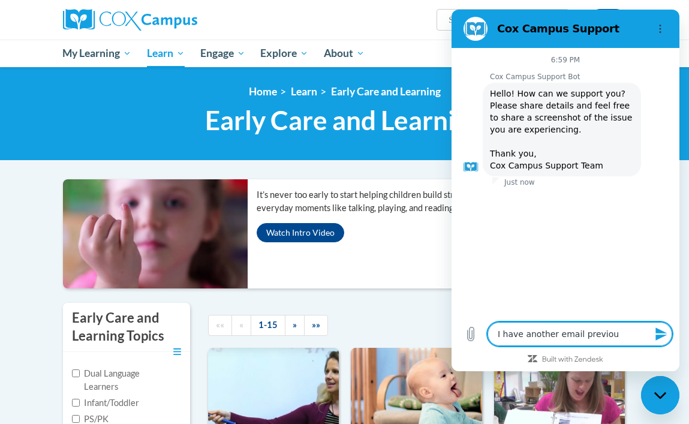
type textarea "x"
type textarea "I have another email previousl"
type textarea "x"
type textarea "I have another email previously"
type textarea "x"
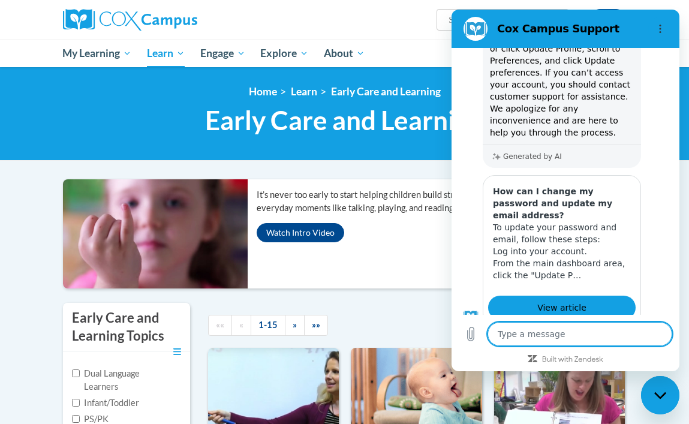
scroll to position [208, 0]
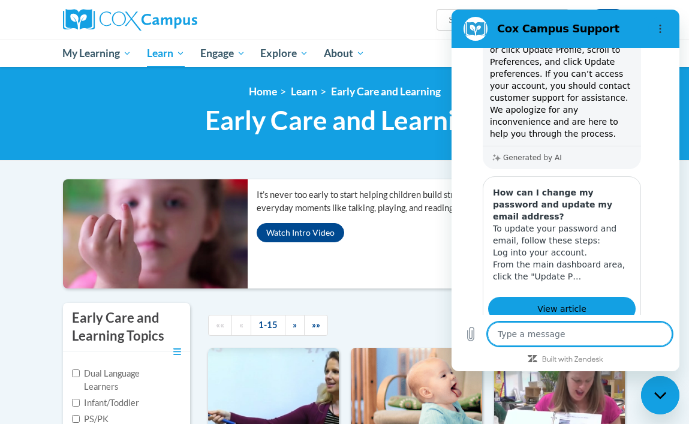
type textarea "x"
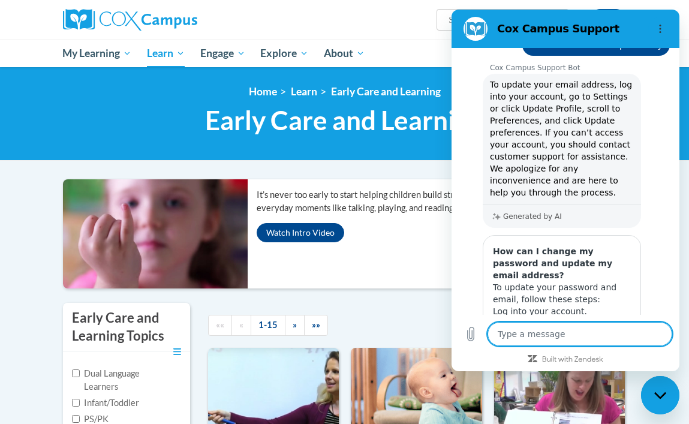
scroll to position [138, 0]
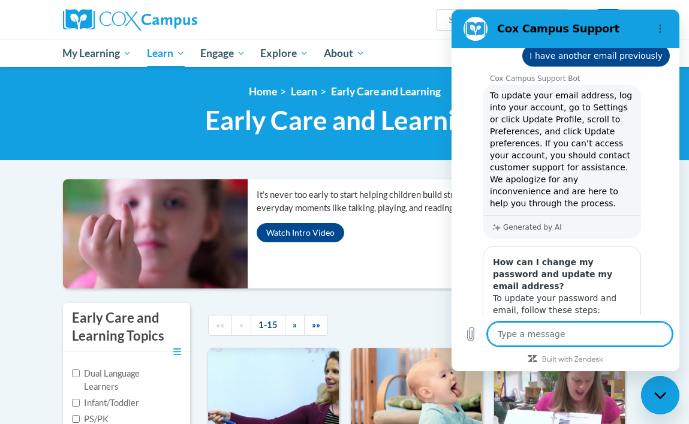
click at [275, 288] on div "It’s never too early to start helping children build stronger, smarter brains. …" at bounding box center [442, 233] width 388 height 109
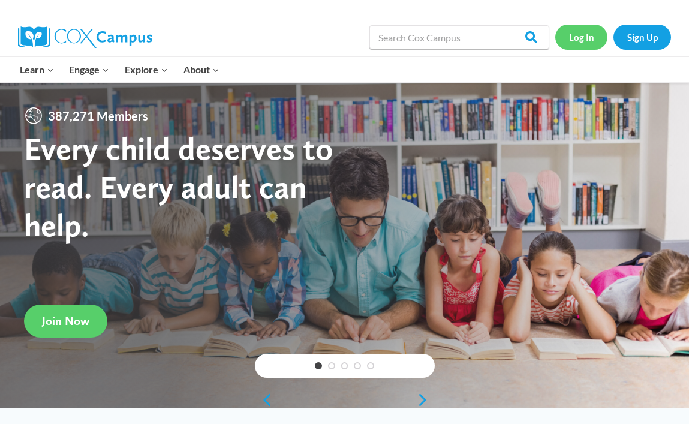
click at [577, 37] on link "Log In" at bounding box center [581, 37] width 52 height 25
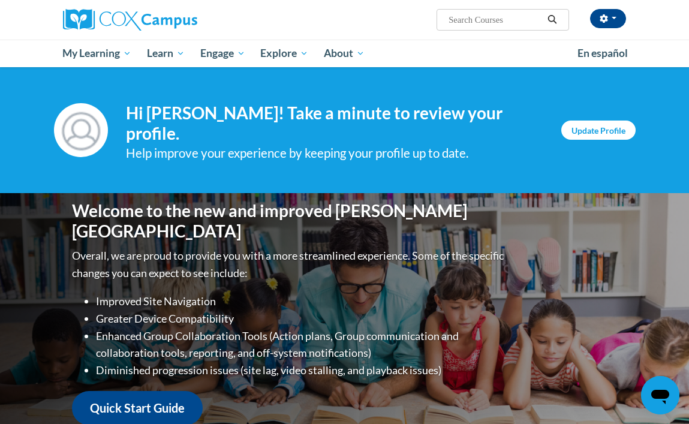
click at [610, 132] on link "Update Profile" at bounding box center [598, 129] width 74 height 19
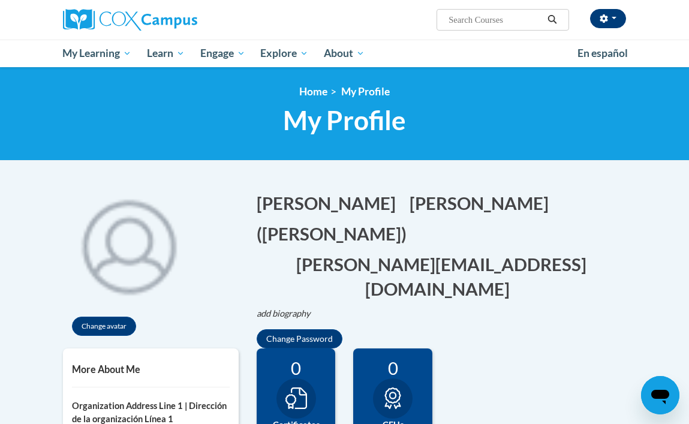
click at [611, 19] on span "button" at bounding box center [613, 18] width 5 height 2
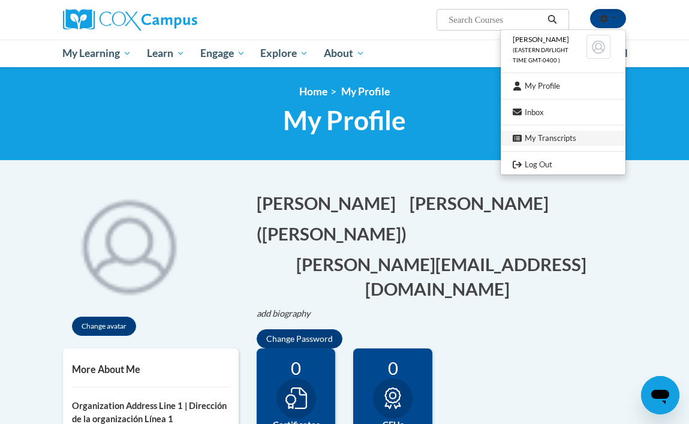
click at [547, 133] on link "My Transcripts" at bounding box center [563, 138] width 125 height 15
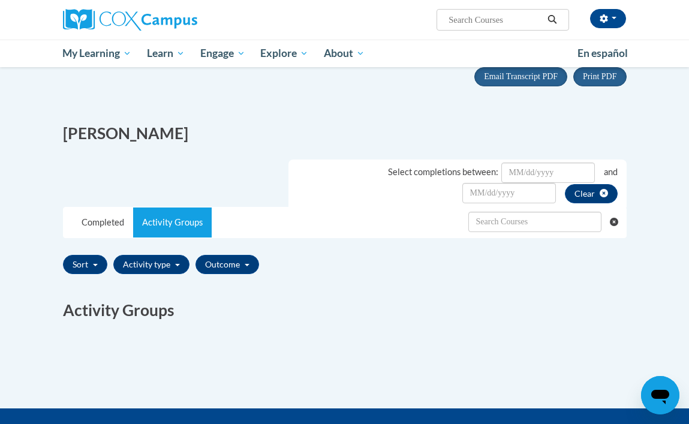
scroll to position [116, 0]
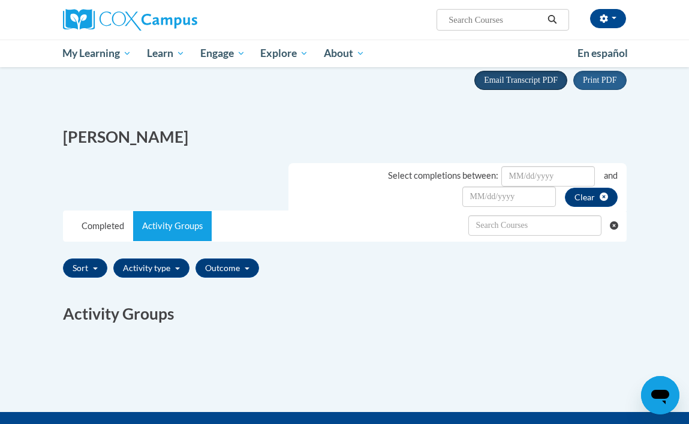
click at [541, 82] on span "Email Transcript PDF" at bounding box center [521, 80] width 74 height 9
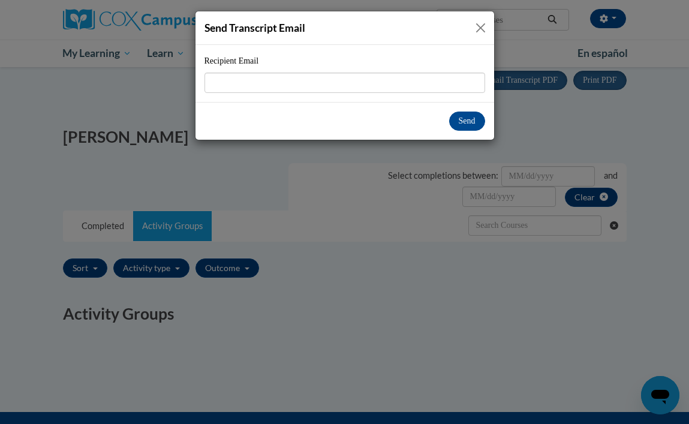
click at [481, 23] on button "Close" at bounding box center [480, 27] width 15 height 15
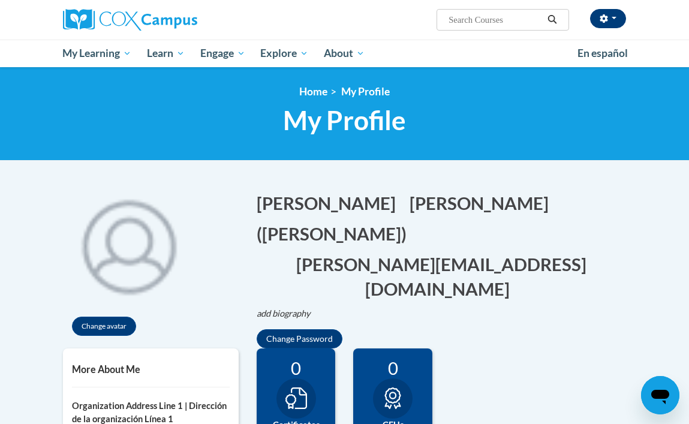
click at [607, 19] on icon "button" at bounding box center [604, 18] width 8 height 8
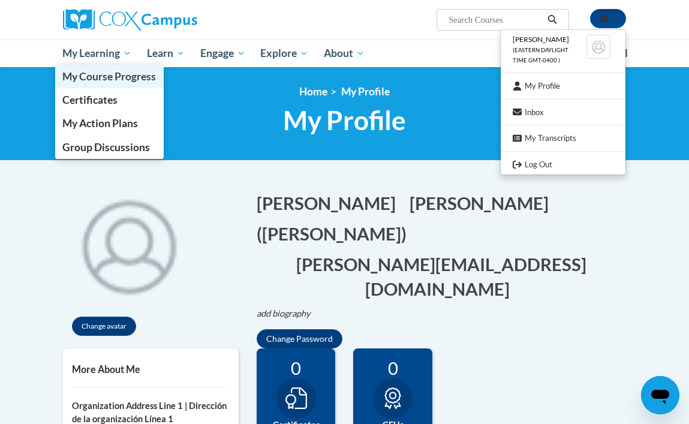
click at [103, 76] on span "My Course Progress" at bounding box center [109, 76] width 94 height 13
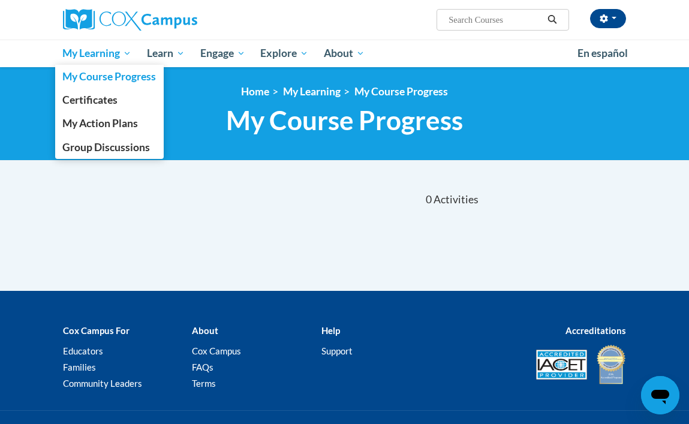
click at [100, 52] on span "My Learning" at bounding box center [96, 53] width 69 height 14
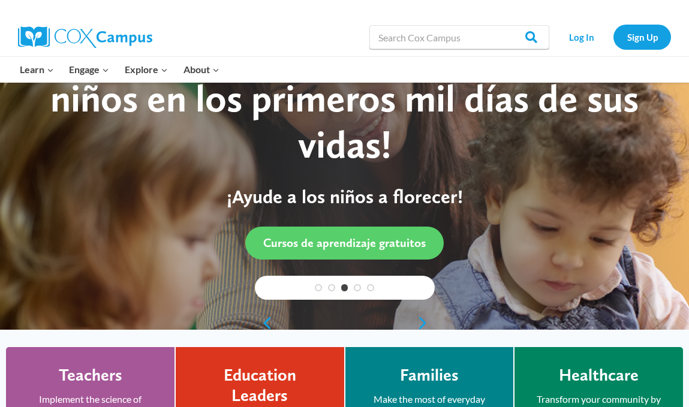
scroll to position [77, 0]
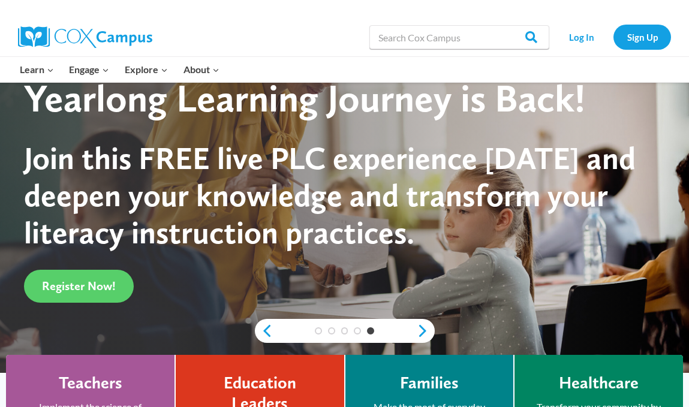
click at [519, 15] on div at bounding box center [508, 9] width 327 height 18
click at [592, 35] on link "Log In" at bounding box center [581, 37] width 52 height 25
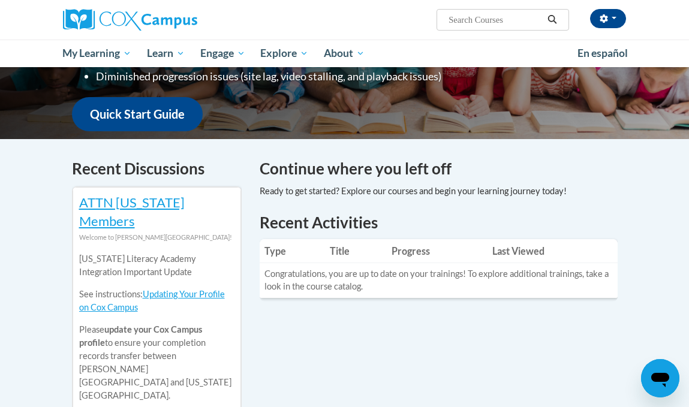
scroll to position [328, 0]
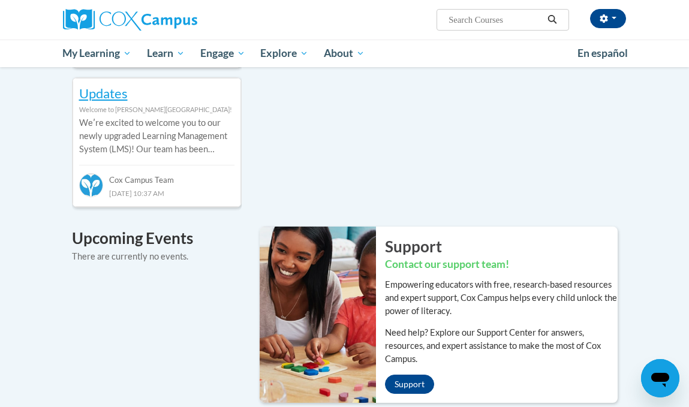
scroll to position [689, 0]
click at [412, 374] on link "Support" at bounding box center [409, 383] width 49 height 19
